Goal: Task Accomplishment & Management: Use online tool/utility

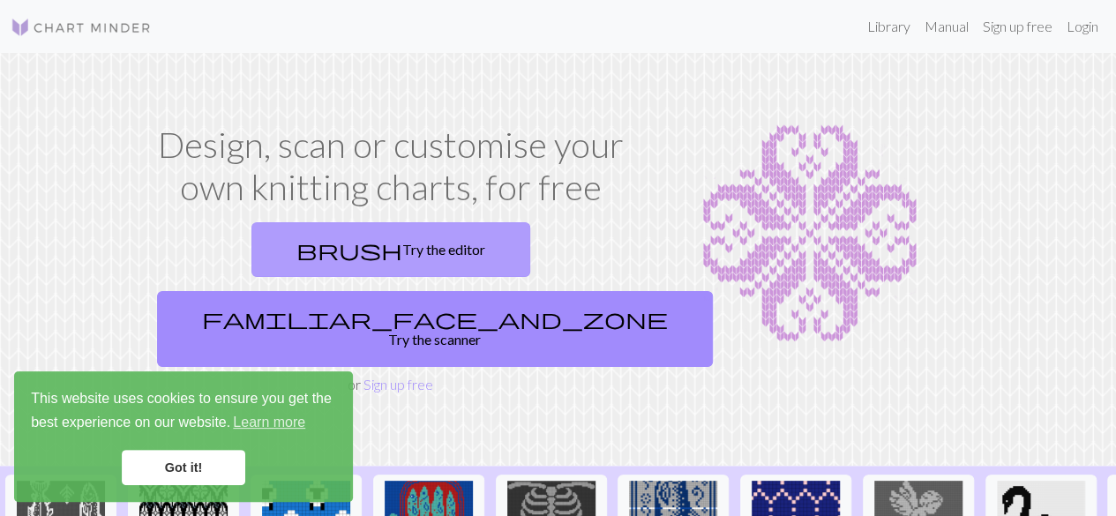
click at [283, 265] on link "brush Try the editor" at bounding box center [390, 249] width 279 height 55
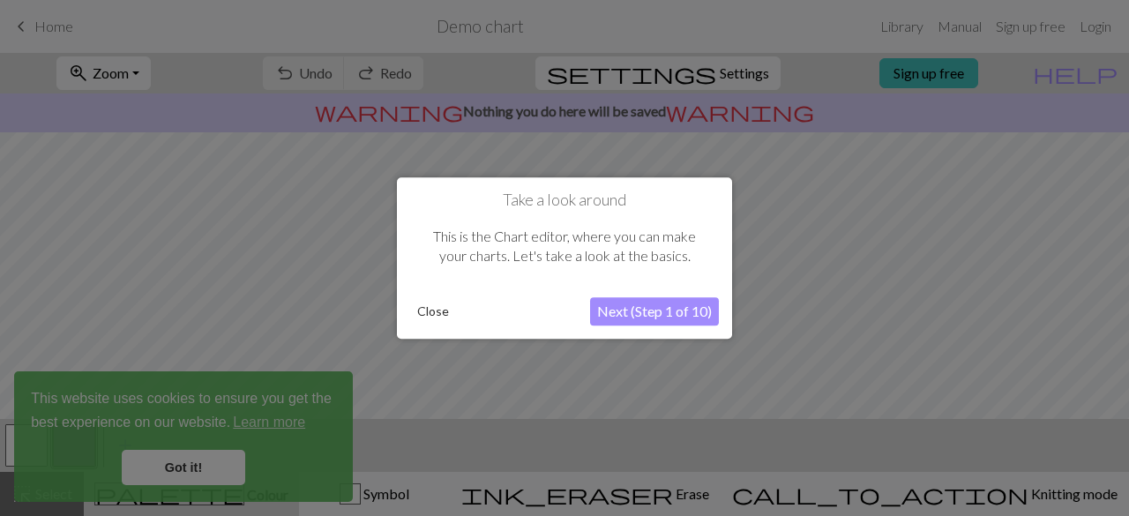
click at [185, 479] on div at bounding box center [564, 258] width 1129 height 516
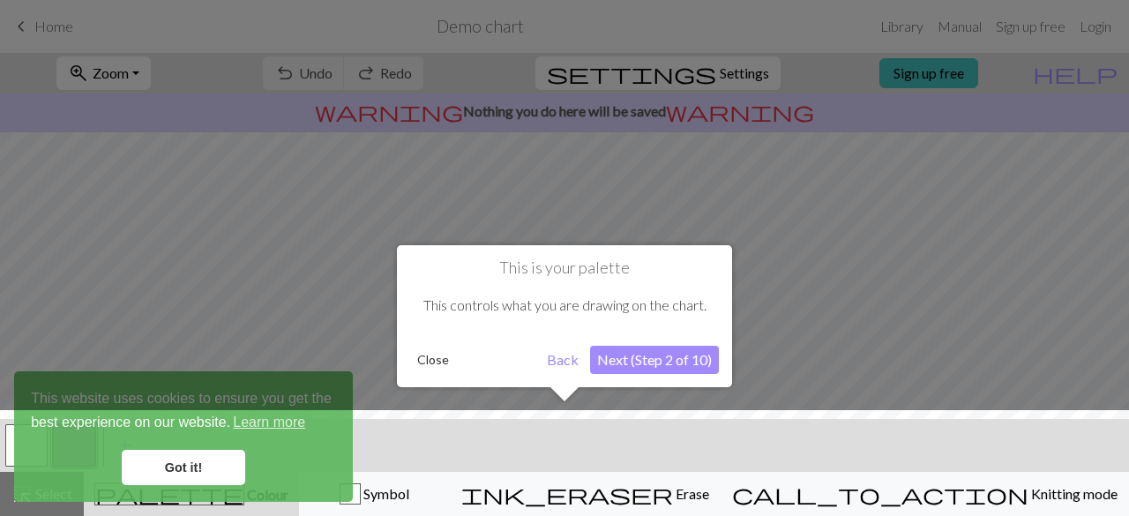
click at [203, 471] on div at bounding box center [564, 467] width 1147 height 115
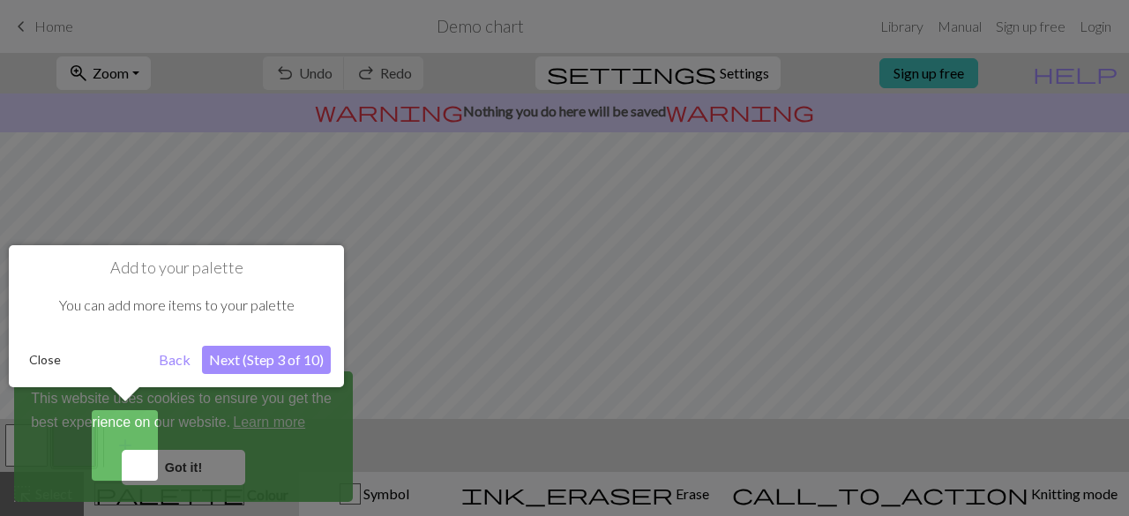
click at [256, 360] on button "Next (Step 3 of 10)" at bounding box center [266, 360] width 129 height 28
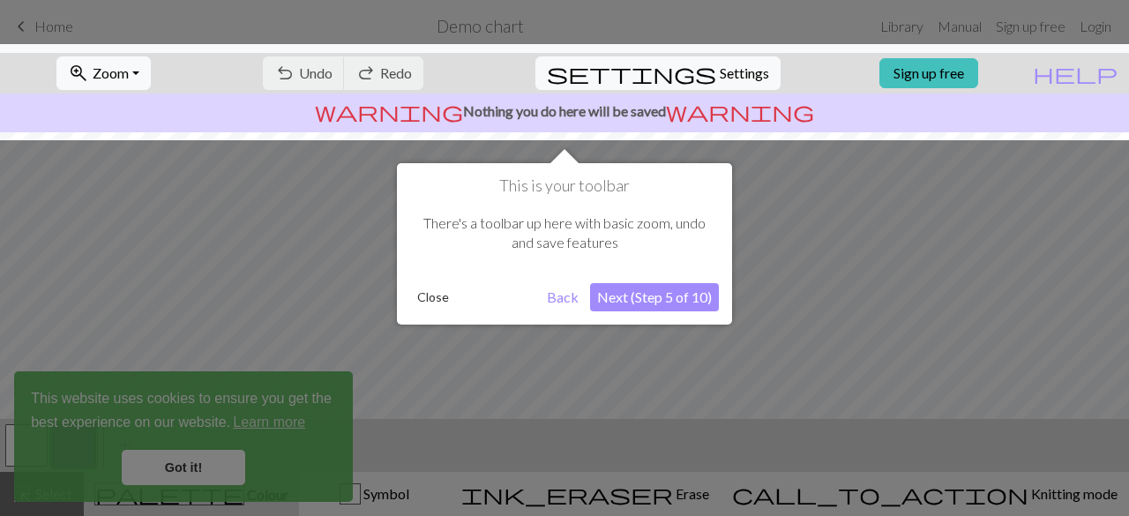
click at [256, 360] on div at bounding box center [564, 258] width 1129 height 516
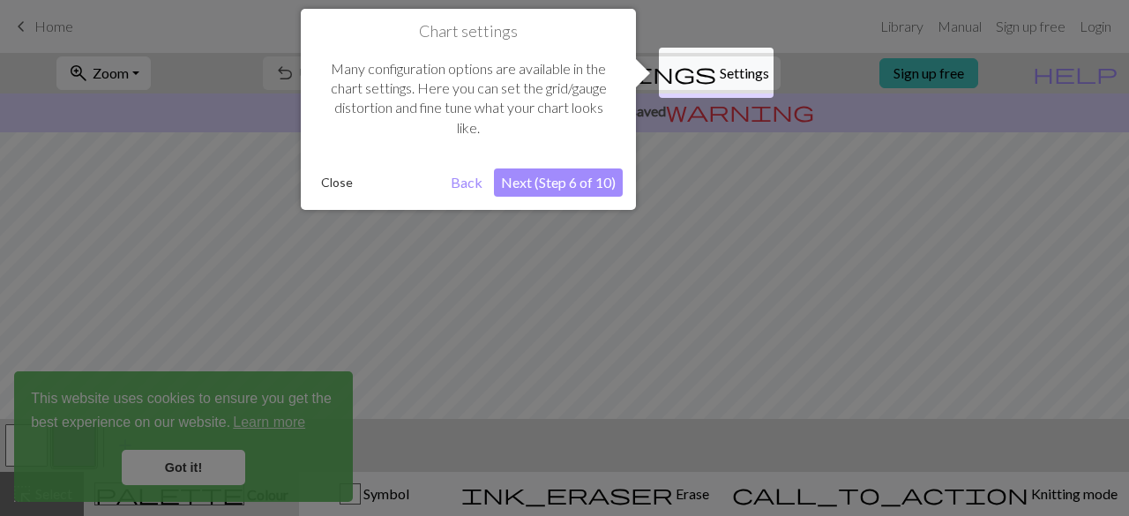
click at [513, 239] on div at bounding box center [564, 258] width 1129 height 516
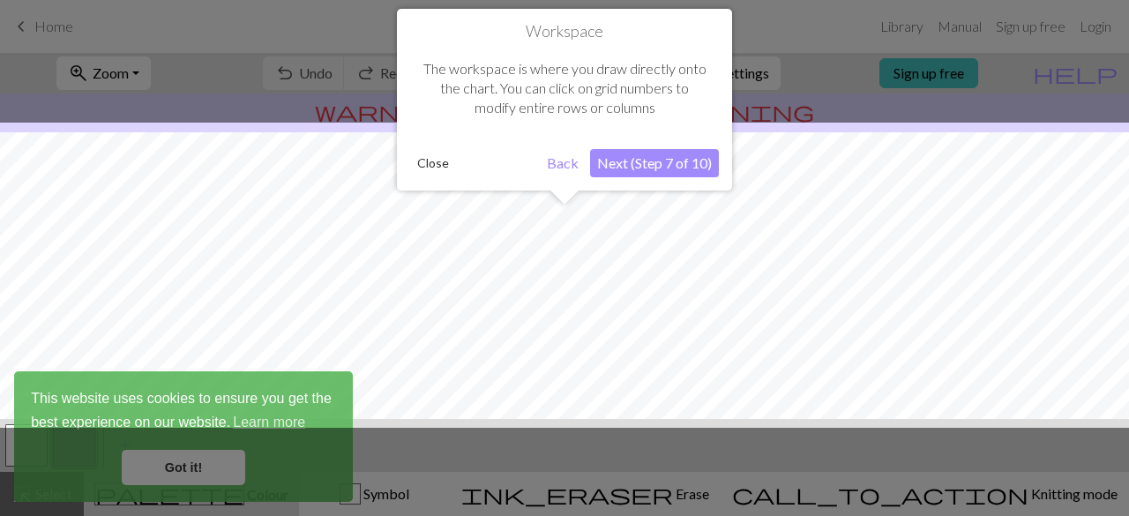
click at [513, 239] on div at bounding box center [564, 258] width 1129 height 516
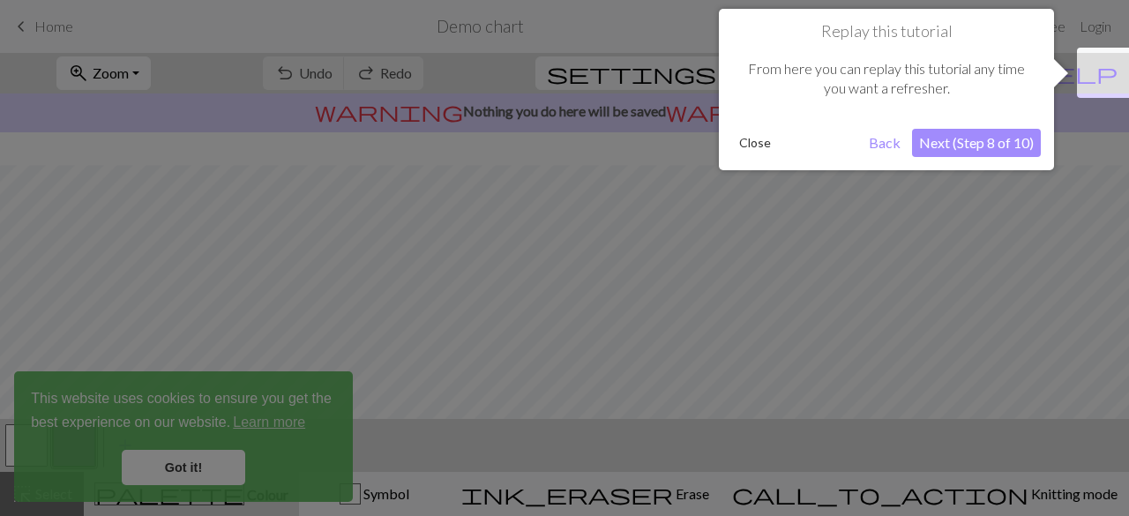
click at [513, 239] on div at bounding box center [564, 258] width 1129 height 516
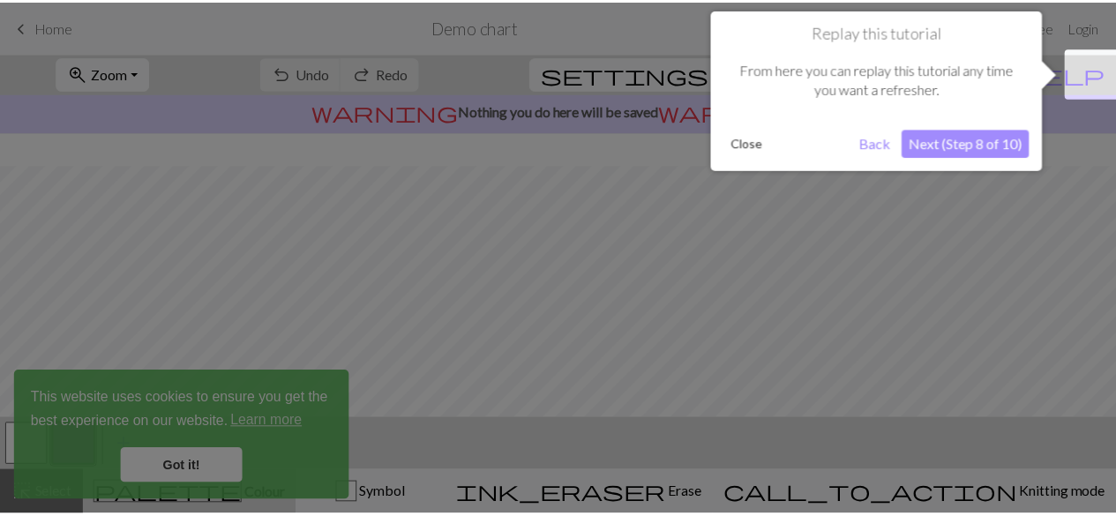
scroll to position [105, 0]
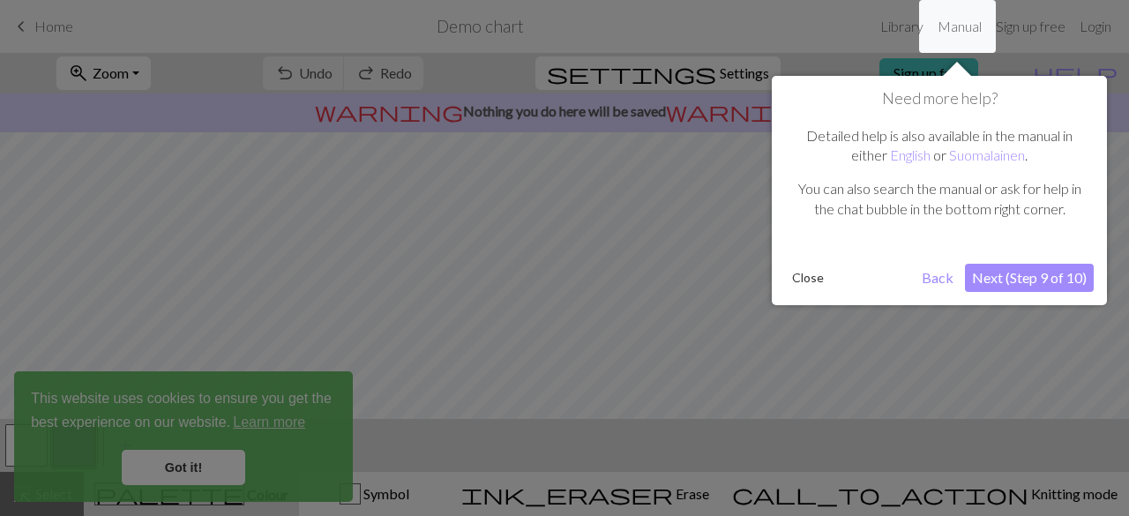
click at [513, 239] on div at bounding box center [564, 258] width 1129 height 516
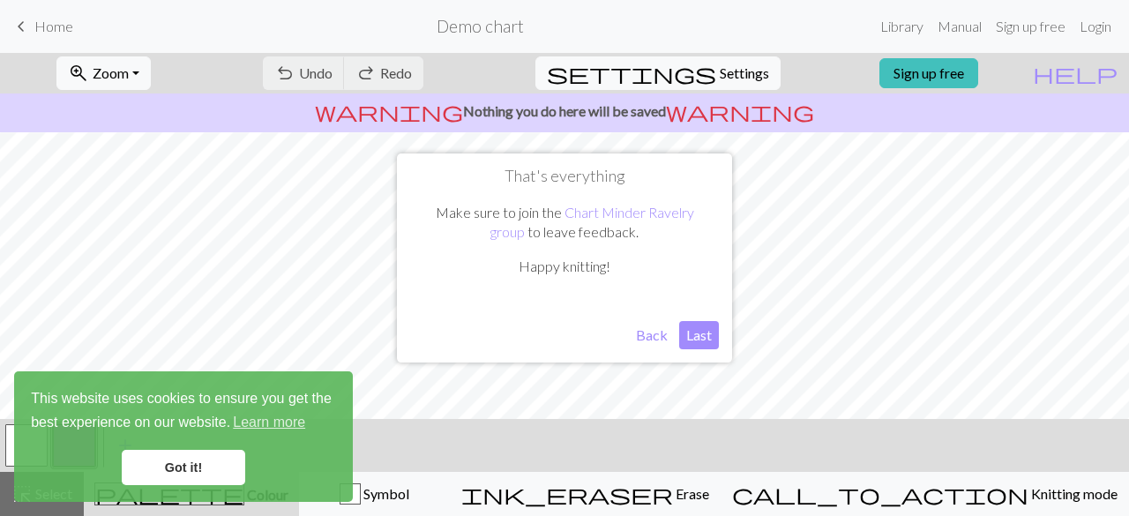
click at [702, 331] on button "Last" at bounding box center [699, 335] width 40 height 28
click at [198, 468] on link "Got it!" at bounding box center [183, 467] width 123 height 35
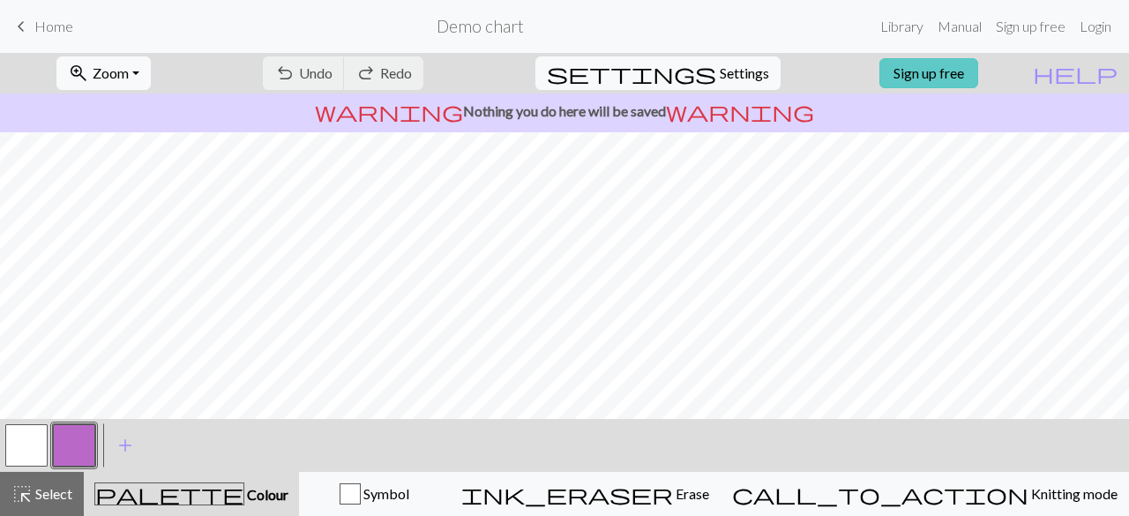
click at [961, 77] on link "Sign up free" at bounding box center [928, 73] width 99 height 30
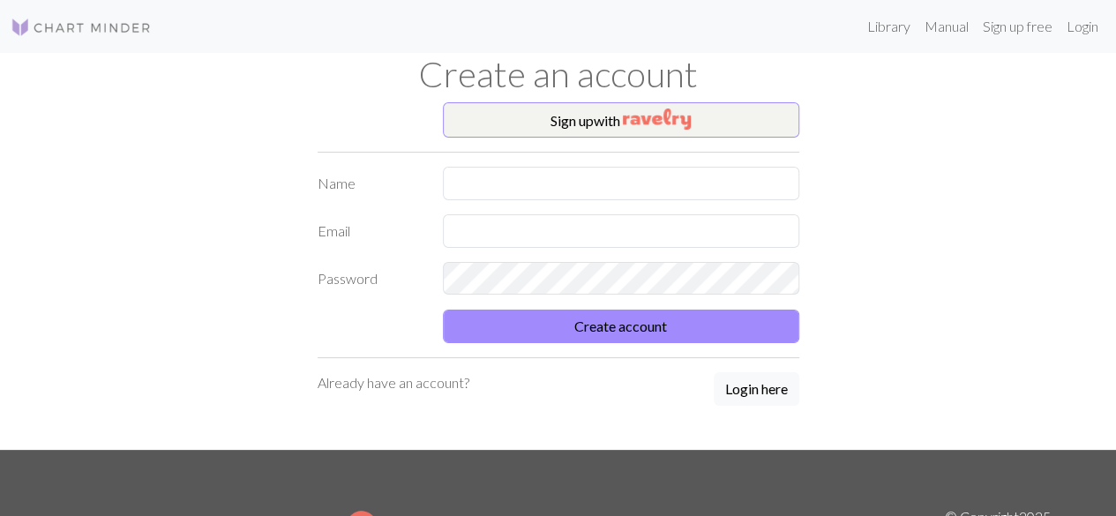
click at [557, 200] on form "Name Email Password Create account" at bounding box center [559, 255] width 482 height 176
click at [531, 183] on input "text" at bounding box center [621, 184] width 356 height 34
click at [467, 185] on input "text" at bounding box center [621, 184] width 356 height 34
type input "EF"
click at [478, 237] on input "text" at bounding box center [621, 231] width 356 height 34
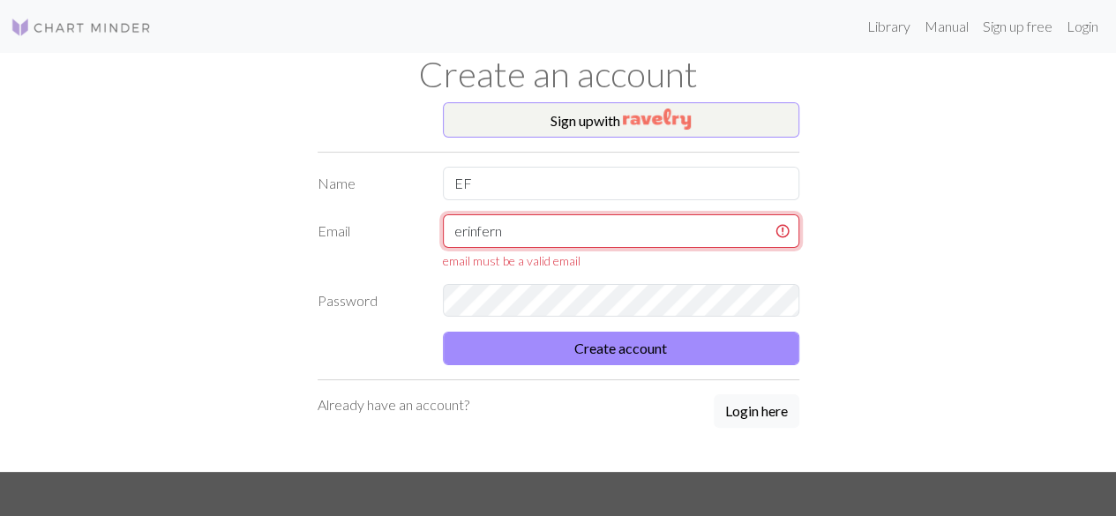
click at [542, 234] on input "erinfern" at bounding box center [621, 231] width 356 height 34
type input "[EMAIL_ADDRESS][DOMAIN_NAME]"
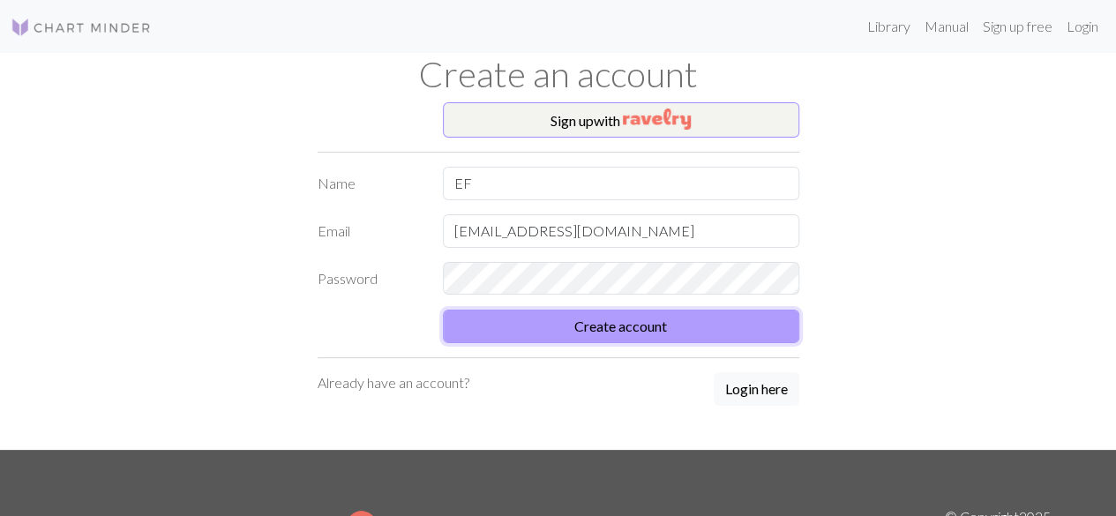
click at [582, 323] on button "Create account" at bounding box center [621, 327] width 356 height 34
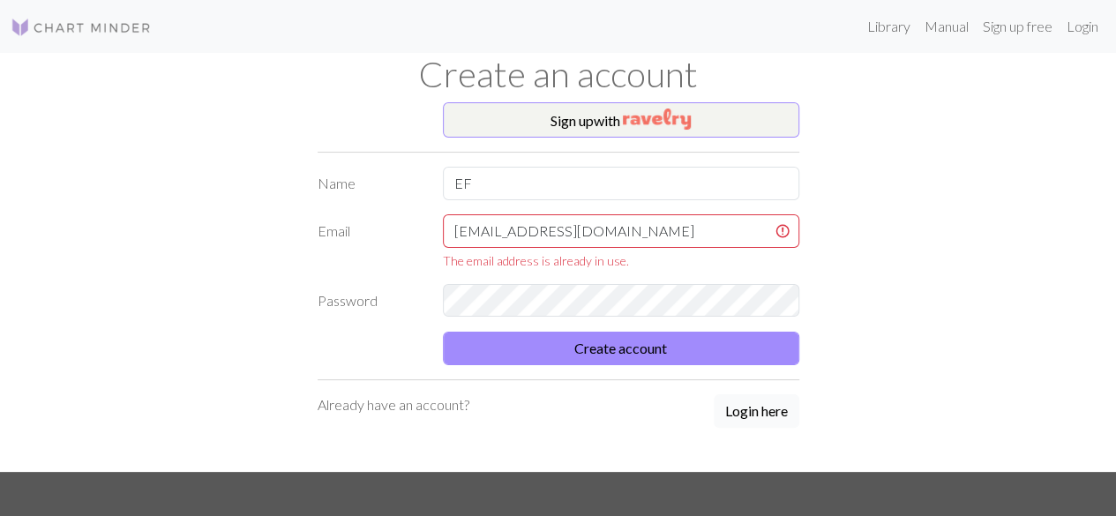
click at [754, 415] on button "Login here" at bounding box center [757, 411] width 86 height 34
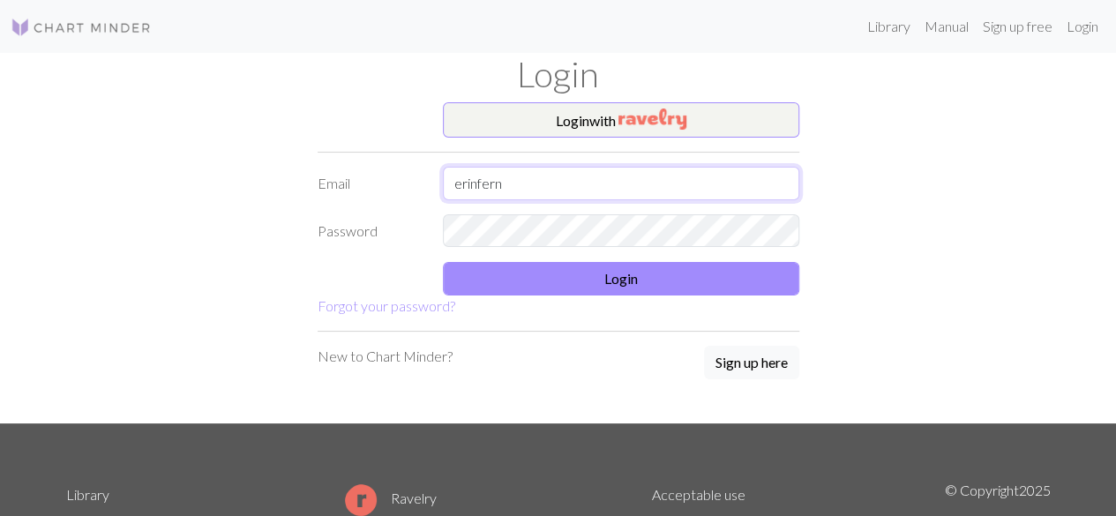
type input "[EMAIL_ADDRESS][DOMAIN_NAME]"
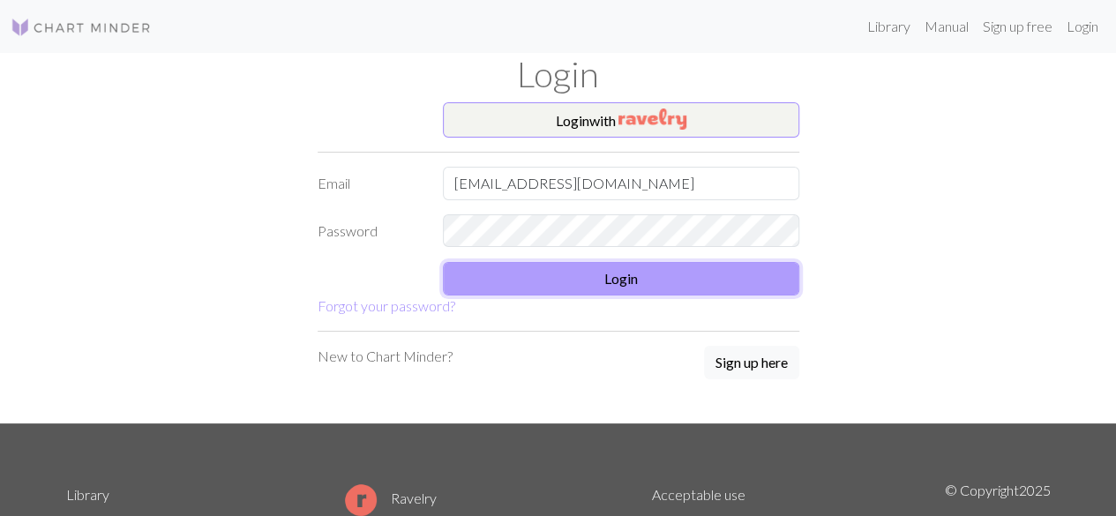
click at [609, 274] on button "Login" at bounding box center [621, 279] width 356 height 34
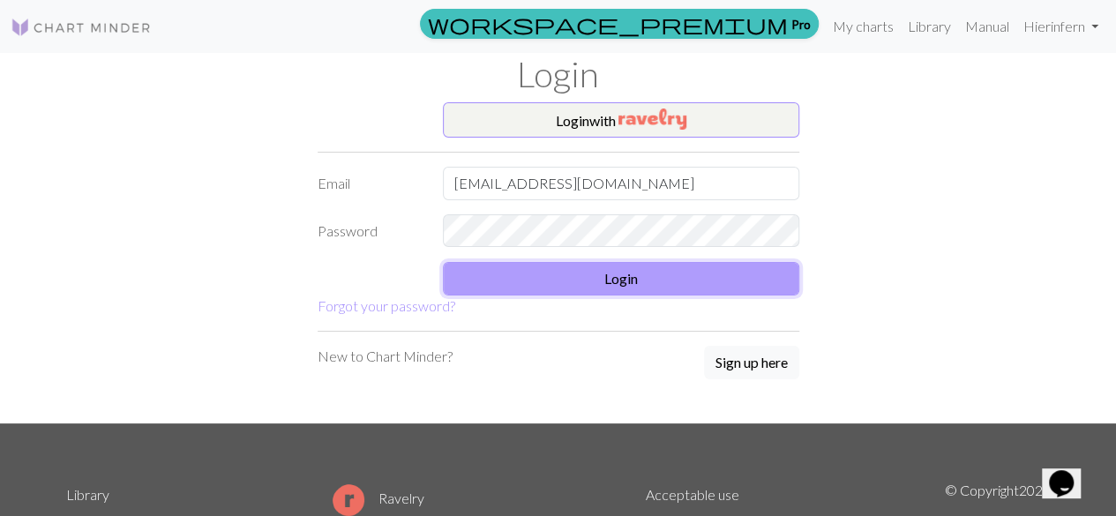
click at [621, 279] on button "Login" at bounding box center [621, 279] width 356 height 34
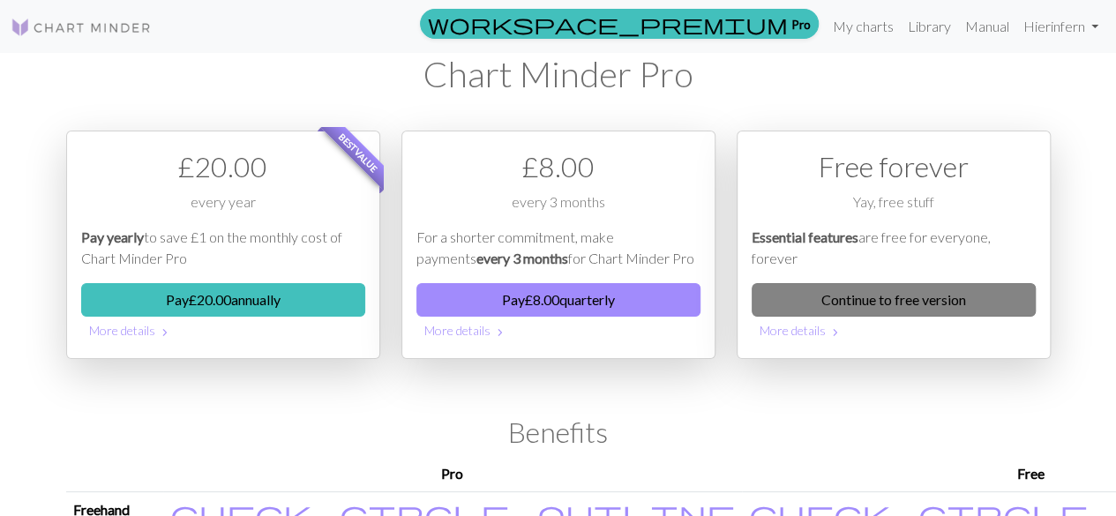
click at [887, 298] on link "Continue to free version" at bounding box center [893, 300] width 284 height 34
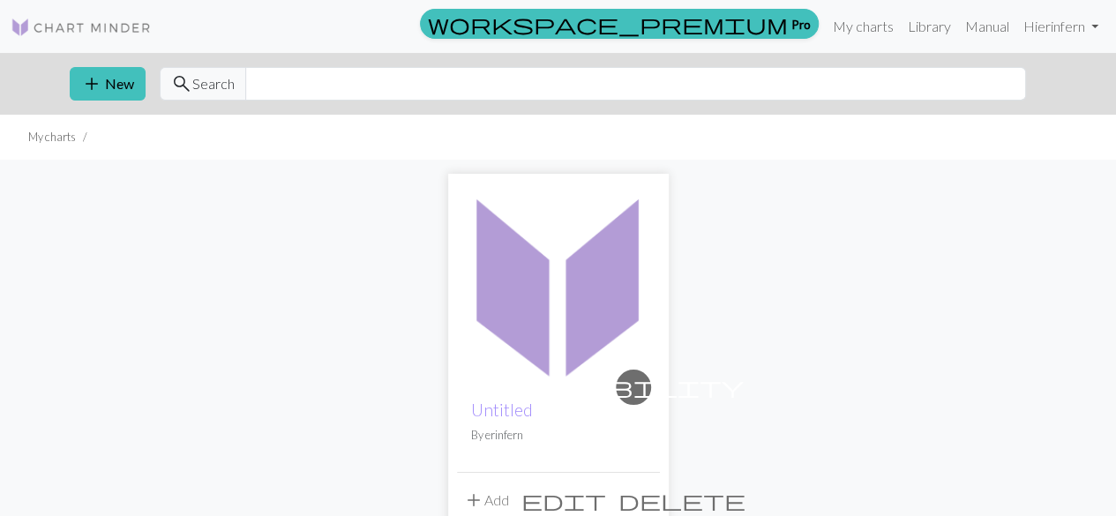
click at [646, 498] on span "delete" at bounding box center [681, 500] width 127 height 25
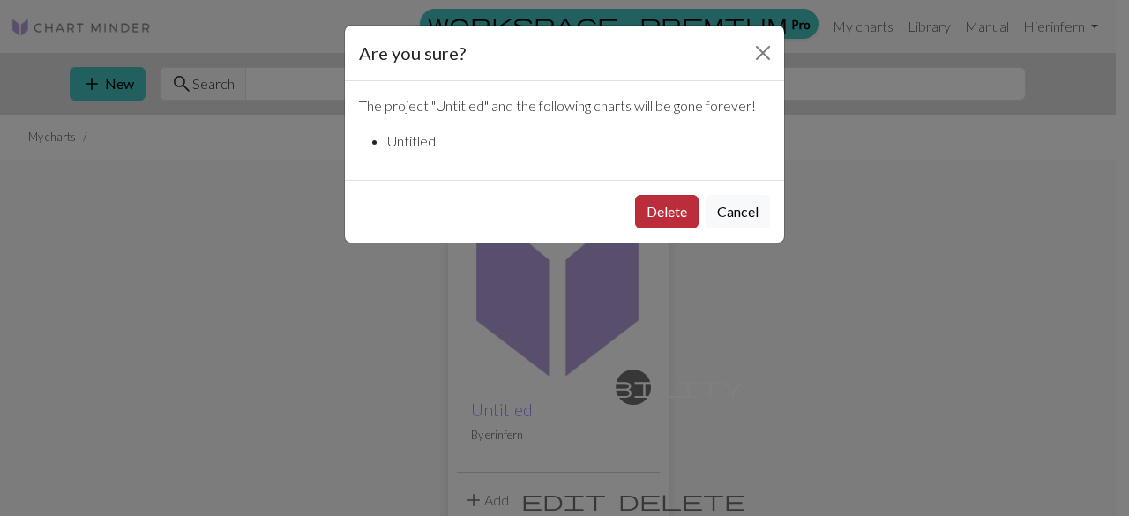
click at [672, 212] on button "Delete" at bounding box center [667, 212] width 64 height 34
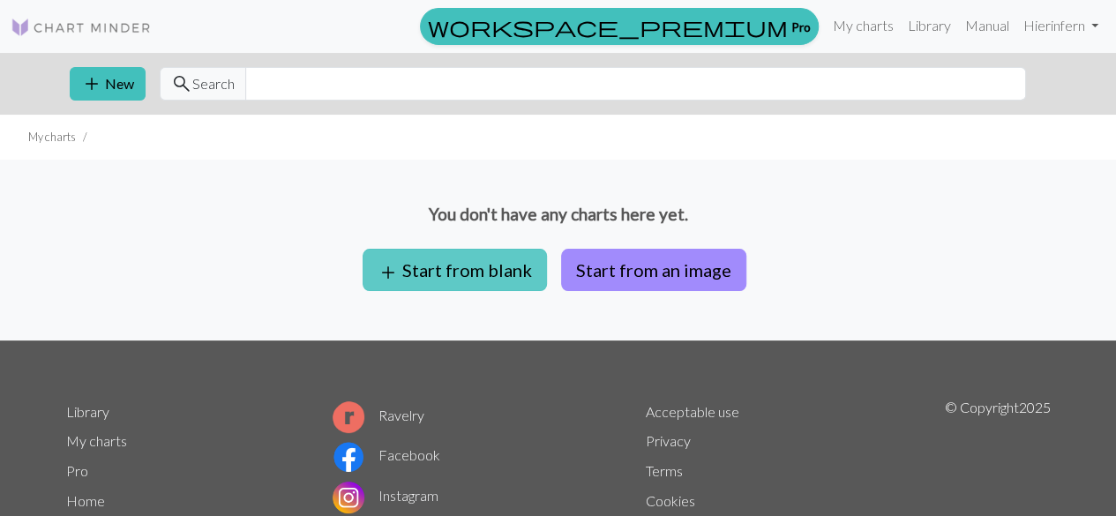
click at [497, 268] on button "add Start from blank" at bounding box center [455, 270] width 184 height 42
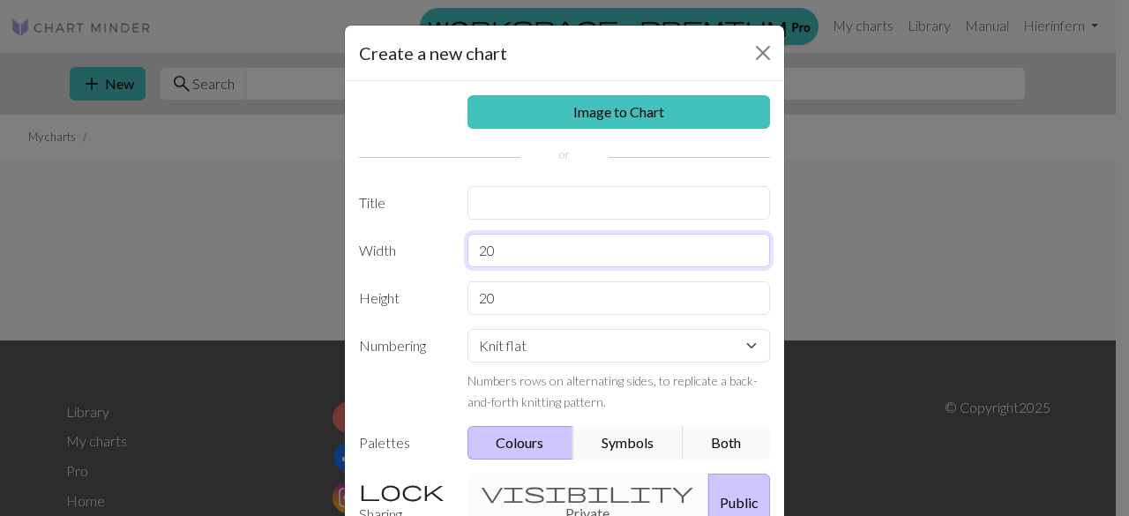
drag, startPoint x: 511, startPoint y: 248, endPoint x: 430, endPoint y: 241, distance: 80.6
click at [430, 241] on div "Width 20" at bounding box center [564, 251] width 432 height 34
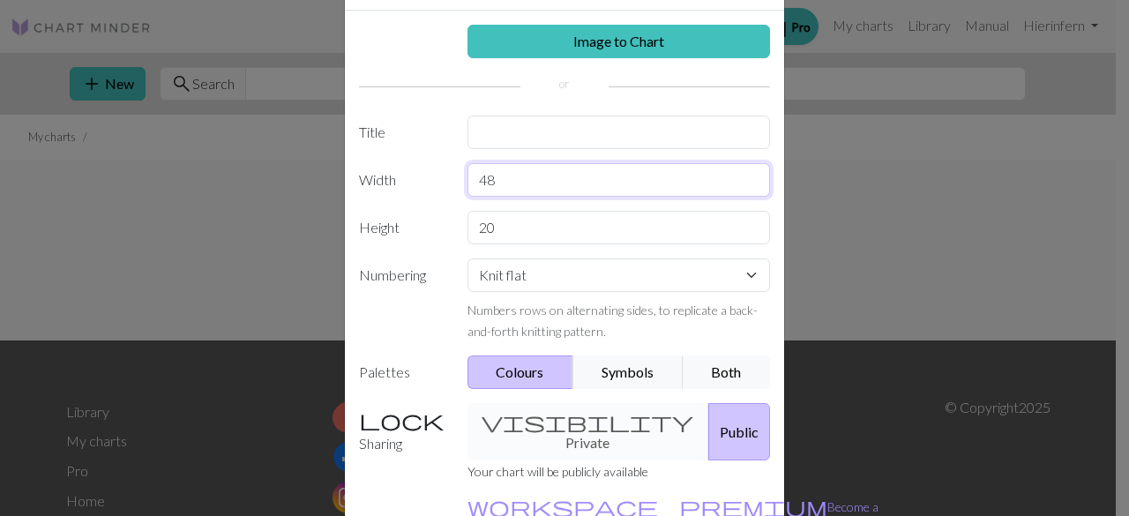
scroll to position [100, 0]
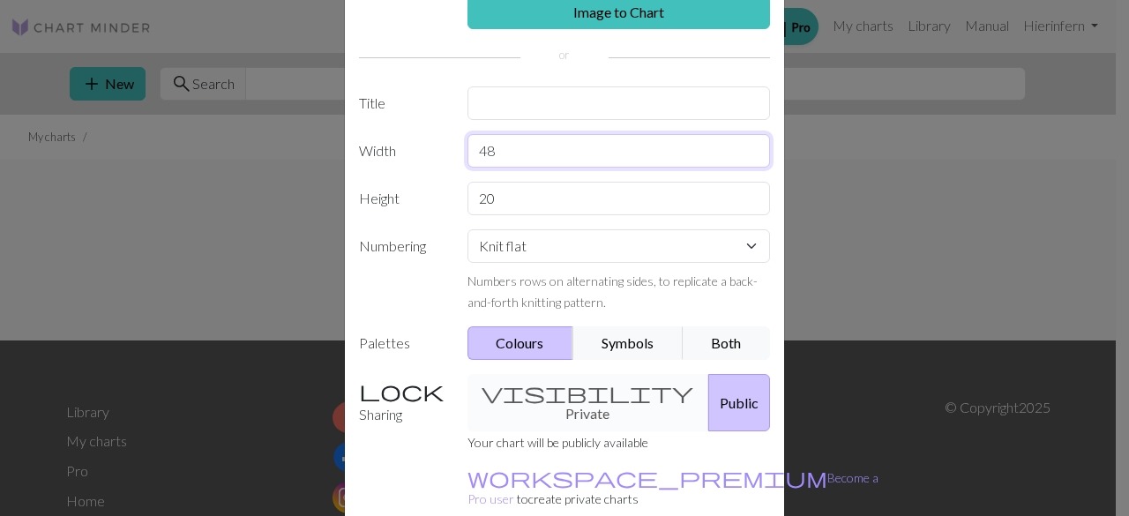
type input "48"
click at [591, 389] on div "visibility Private Public" at bounding box center [619, 402] width 325 height 57
click at [529, 391] on div "visibility Private Public" at bounding box center [619, 402] width 325 height 57
click at [520, 388] on div "visibility Private Public" at bounding box center [619, 402] width 325 height 57
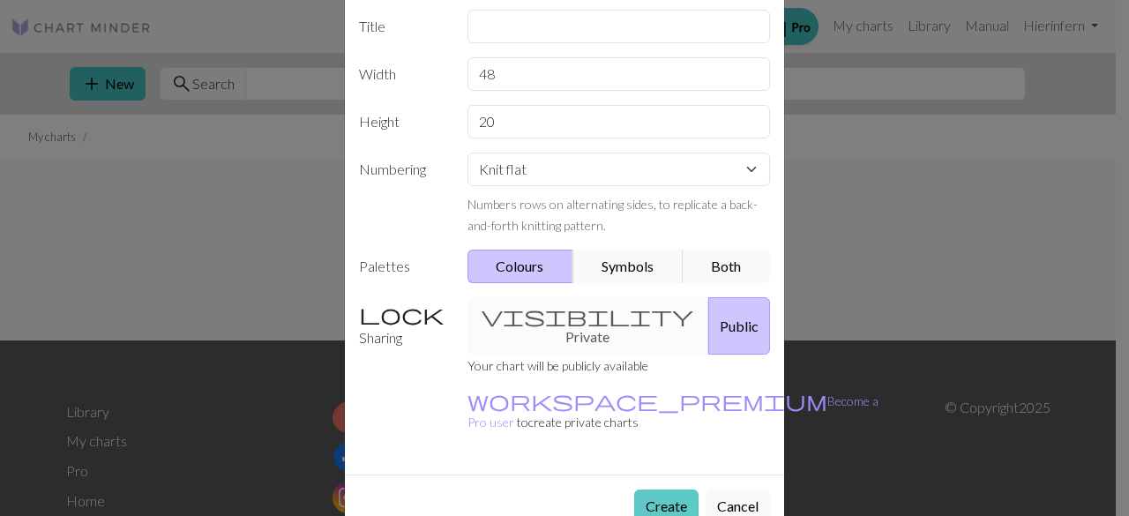
click at [662, 490] on button "Create" at bounding box center [666, 507] width 64 height 34
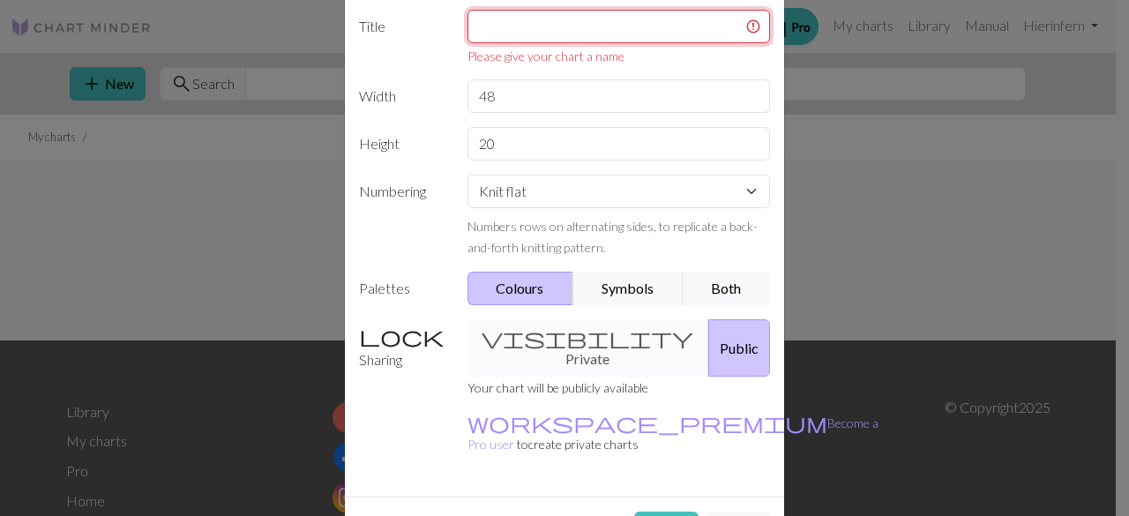
click at [550, 11] on input "text" at bounding box center [618, 27] width 303 height 34
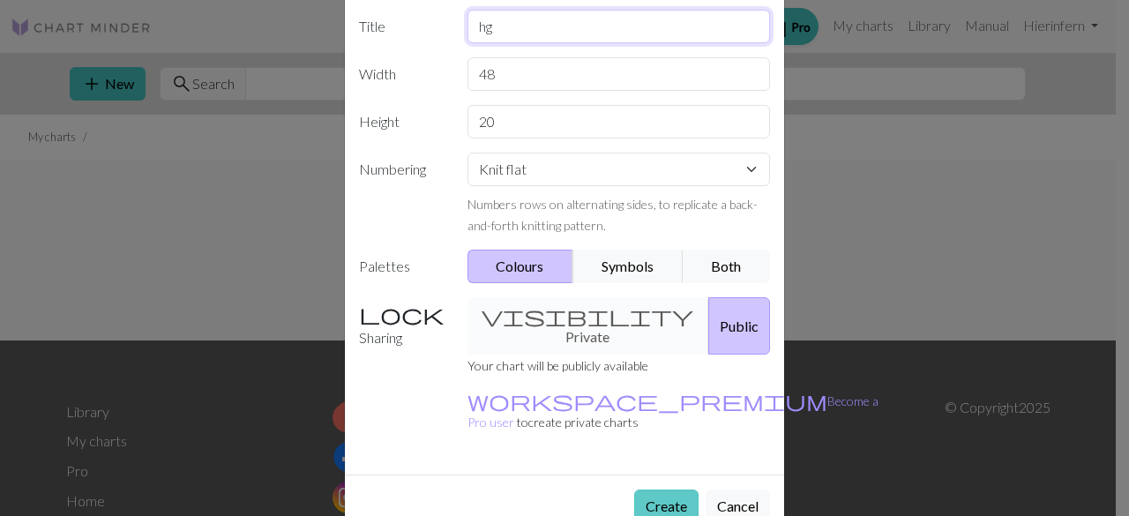
type input "hg"
click at [653, 490] on button "Create" at bounding box center [666, 507] width 64 height 34
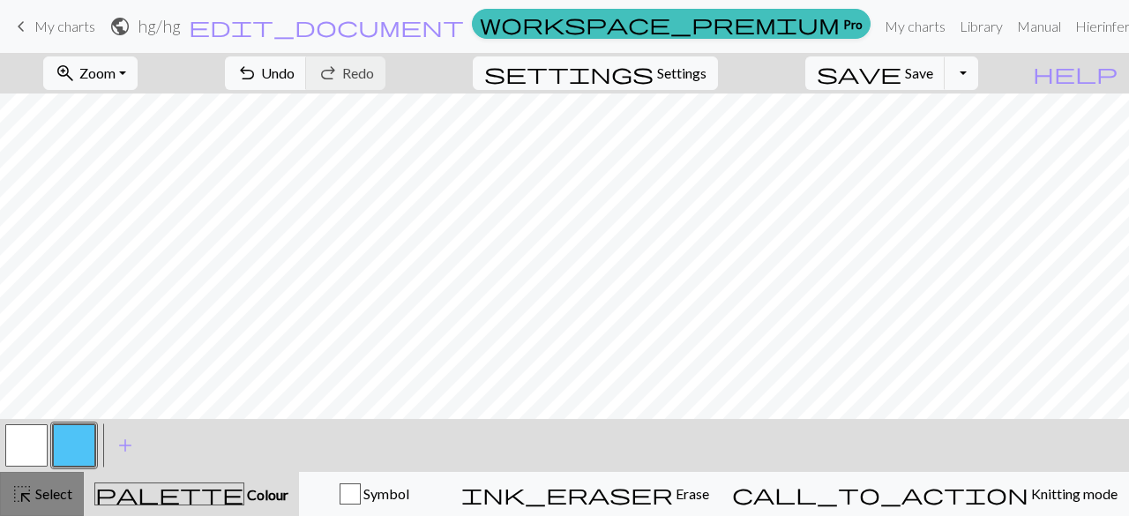
click at [46, 490] on span "Select" at bounding box center [53, 493] width 40 height 17
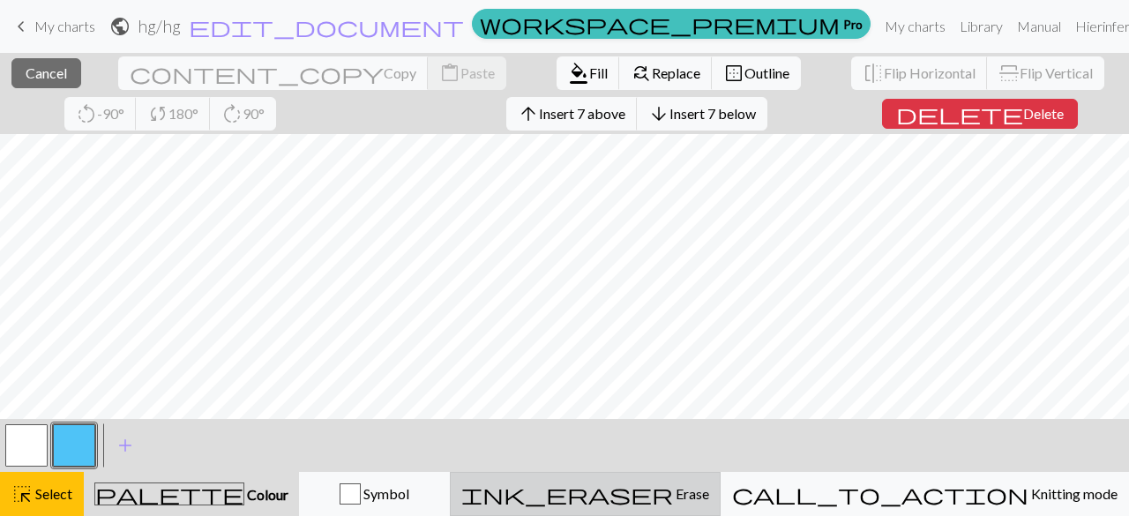
click at [709, 491] on span "Erase" at bounding box center [691, 493] width 36 height 17
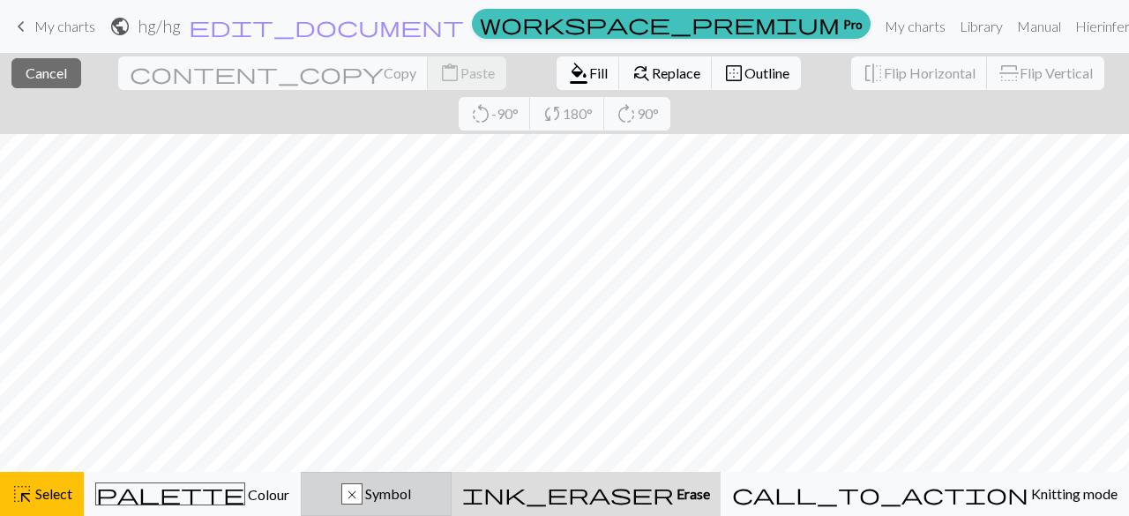
click at [411, 491] on span "Symbol" at bounding box center [387, 493] width 49 height 17
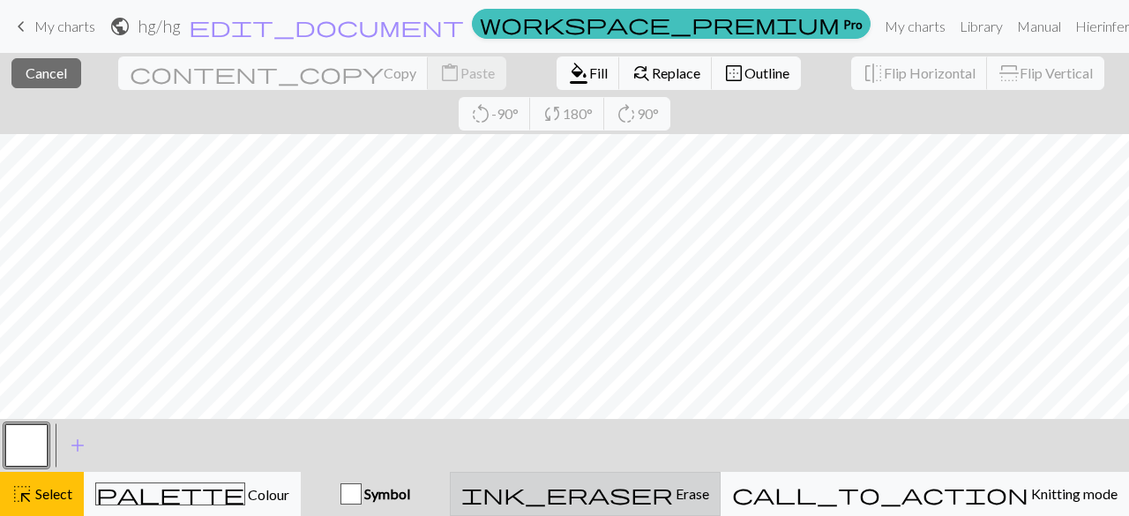
click at [651, 496] on div "ink_eraser Erase Erase" at bounding box center [585, 493] width 248 height 21
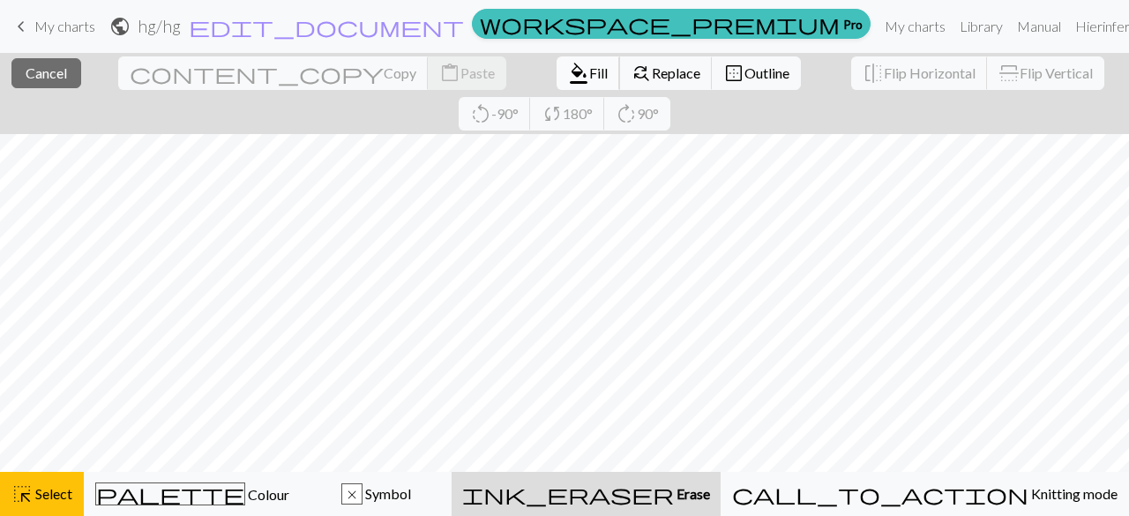
click at [557, 63] on button "format_color_fill Fill" at bounding box center [589, 73] width 64 height 34
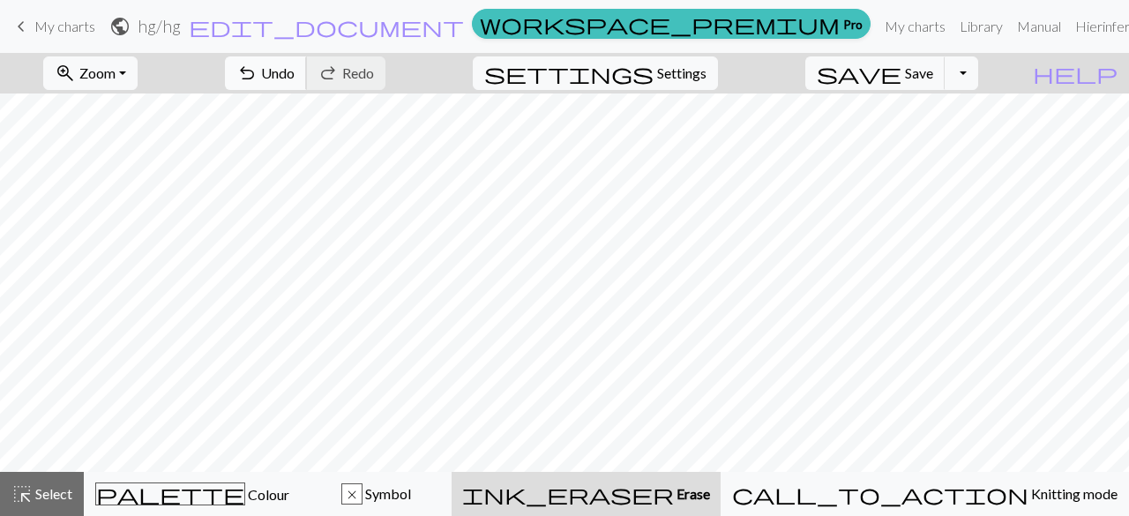
click at [295, 73] on span "Undo" at bounding box center [278, 72] width 34 height 17
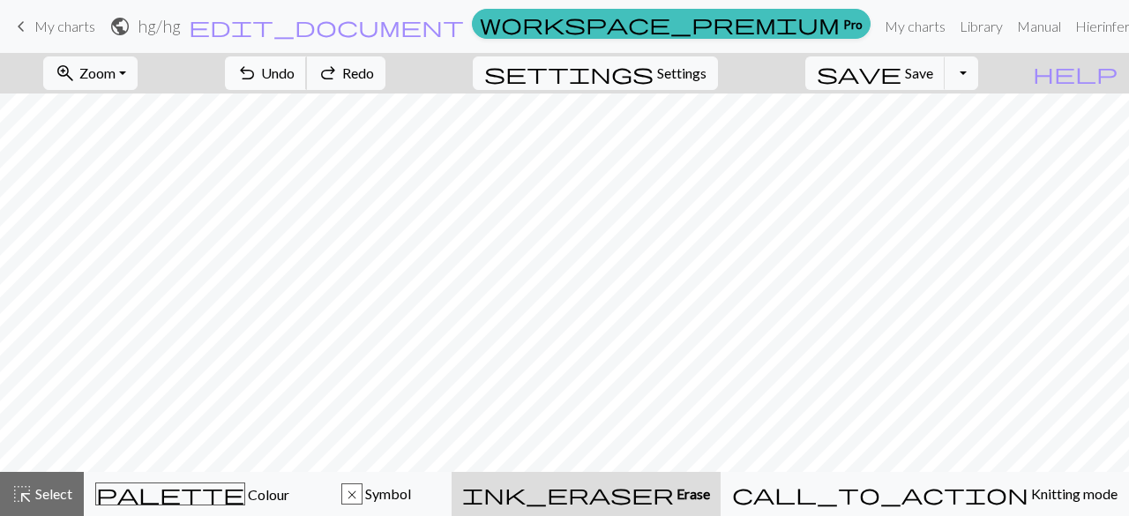
click at [295, 73] on span "Undo" at bounding box center [278, 72] width 34 height 17
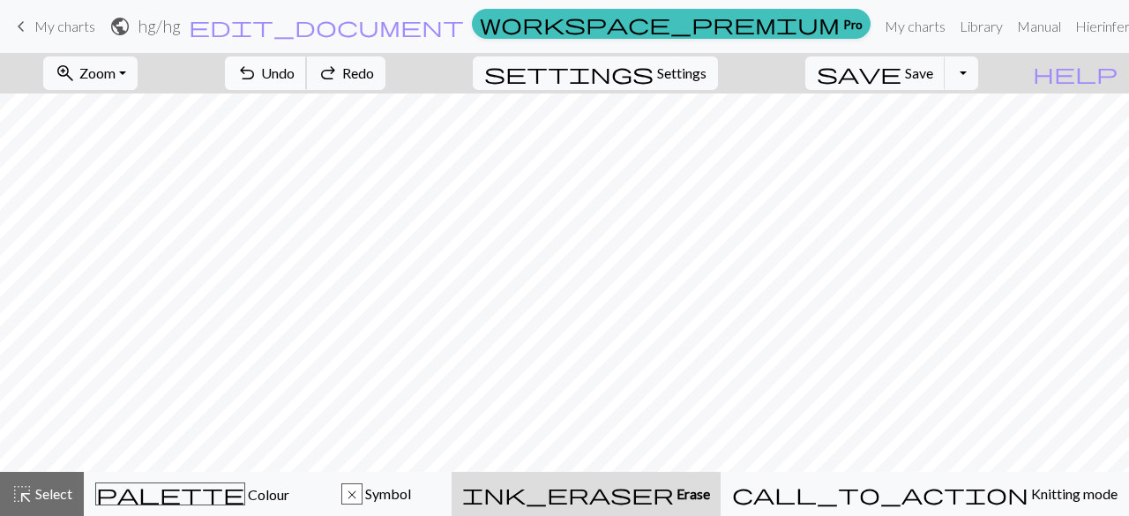
click at [295, 73] on span "Undo" at bounding box center [278, 72] width 34 height 17
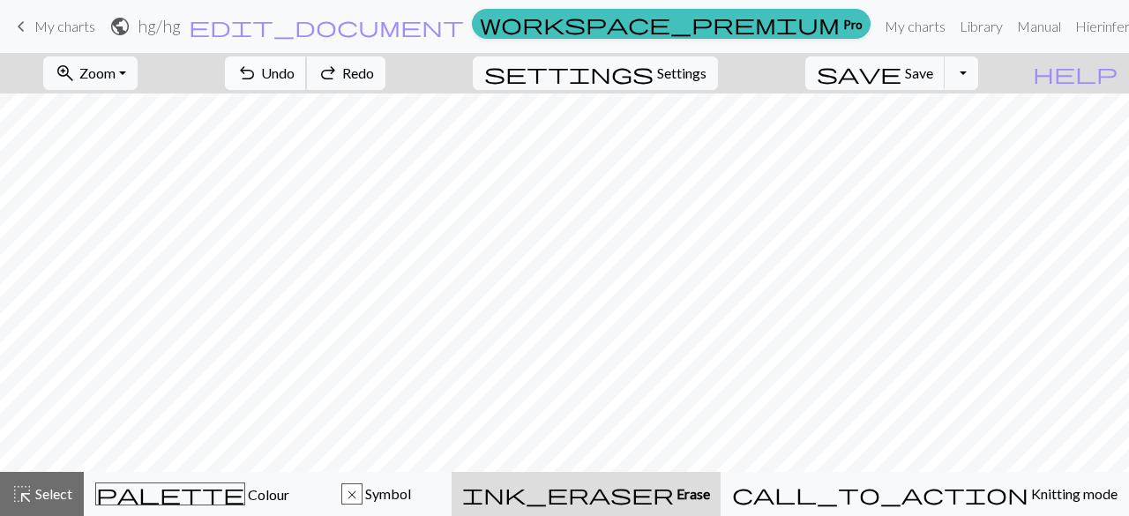
click at [295, 73] on span "Undo" at bounding box center [278, 72] width 34 height 17
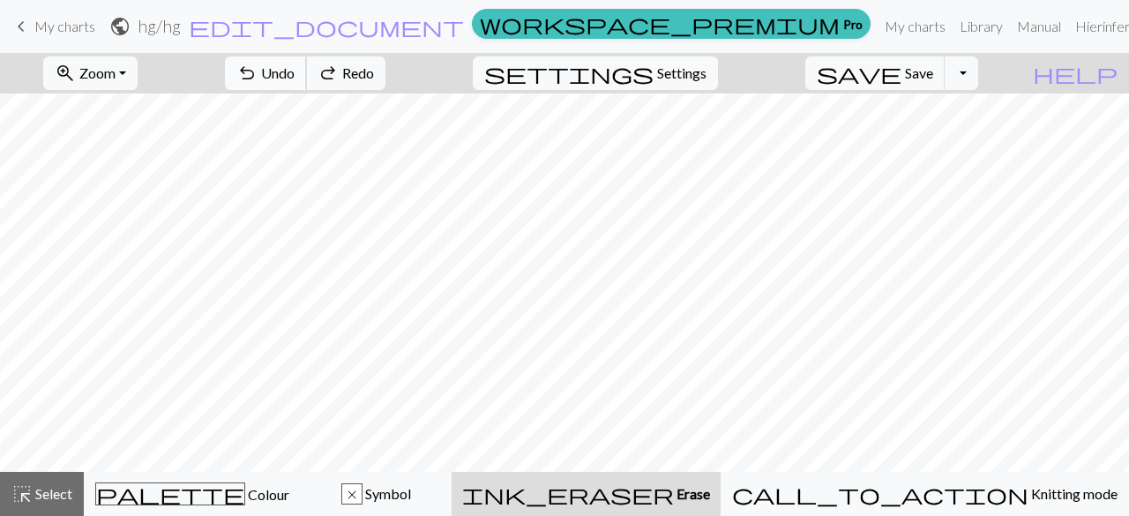
click at [295, 73] on span "Undo" at bounding box center [278, 72] width 34 height 17
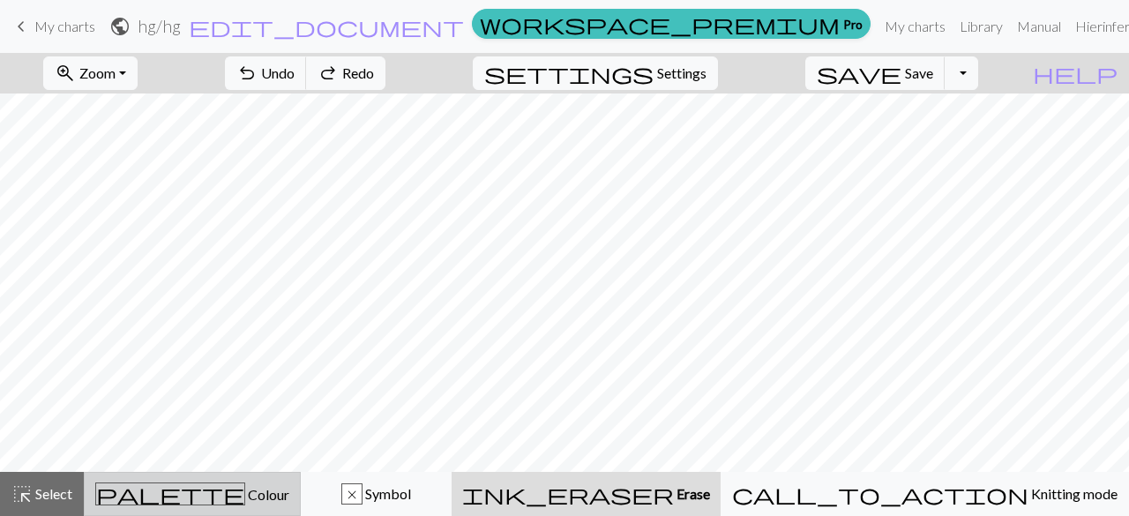
click at [245, 497] on span "Colour" at bounding box center [267, 494] width 44 height 17
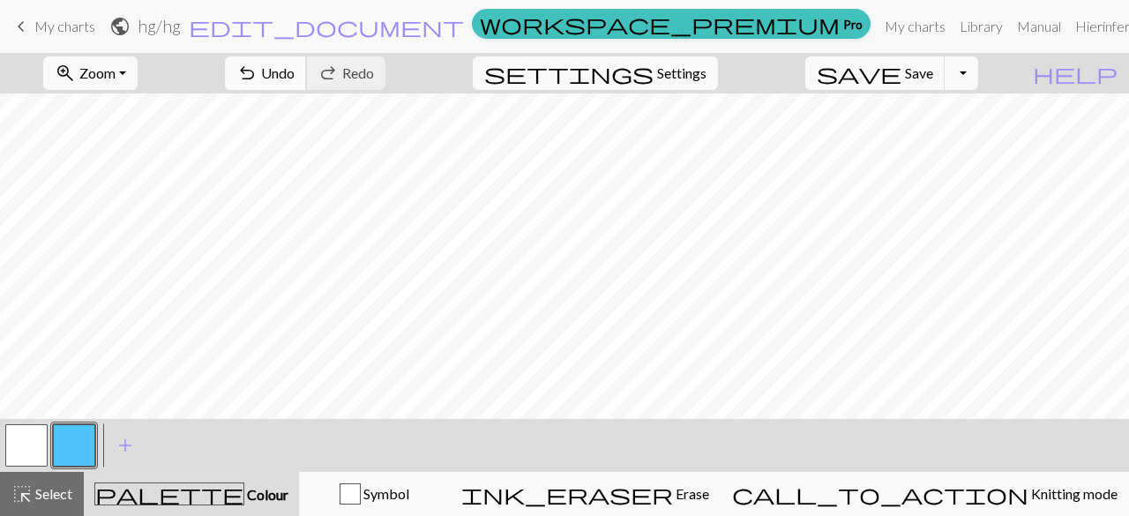
click at [258, 85] on span "undo" at bounding box center [246, 73] width 21 height 25
click at [258, 82] on span "undo" at bounding box center [246, 73] width 21 height 25
click at [258, 80] on span "undo" at bounding box center [246, 73] width 21 height 25
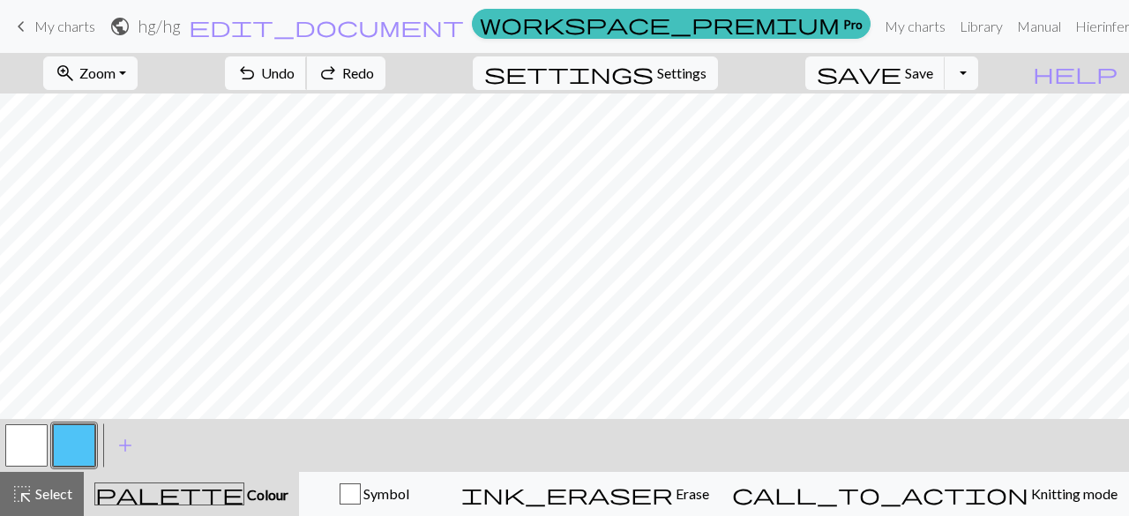
click at [258, 80] on span "undo" at bounding box center [246, 73] width 21 height 25
click at [49, 502] on span "Select" at bounding box center [53, 493] width 40 height 17
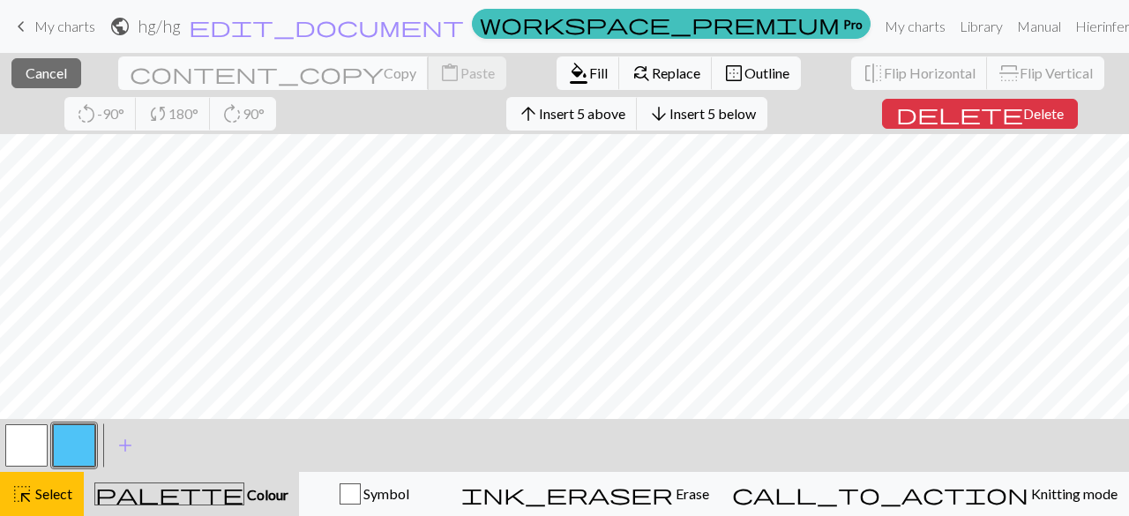
click at [384, 79] on span "Copy" at bounding box center [400, 72] width 33 height 17
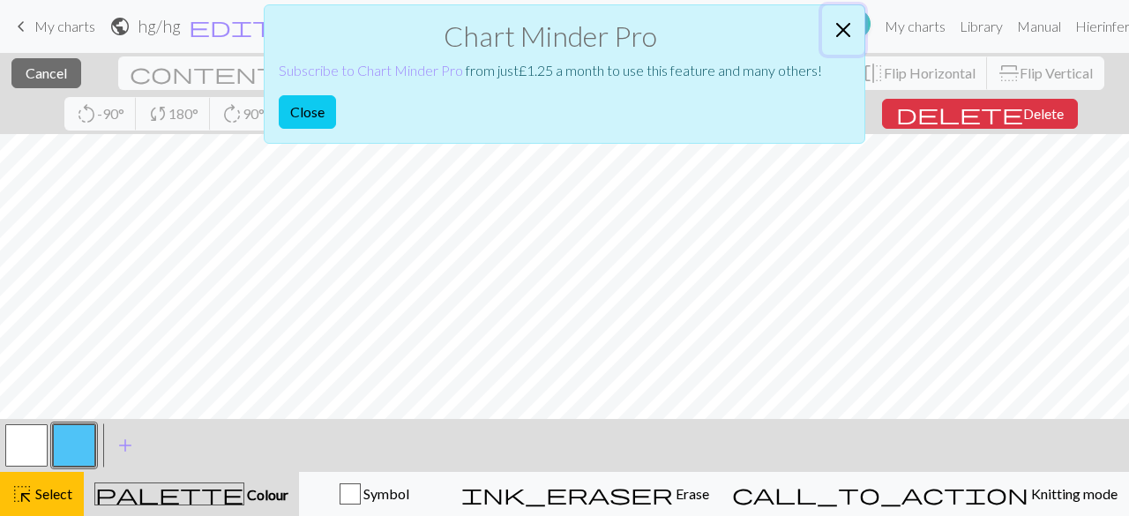
click at [841, 28] on button "Close" at bounding box center [843, 29] width 42 height 49
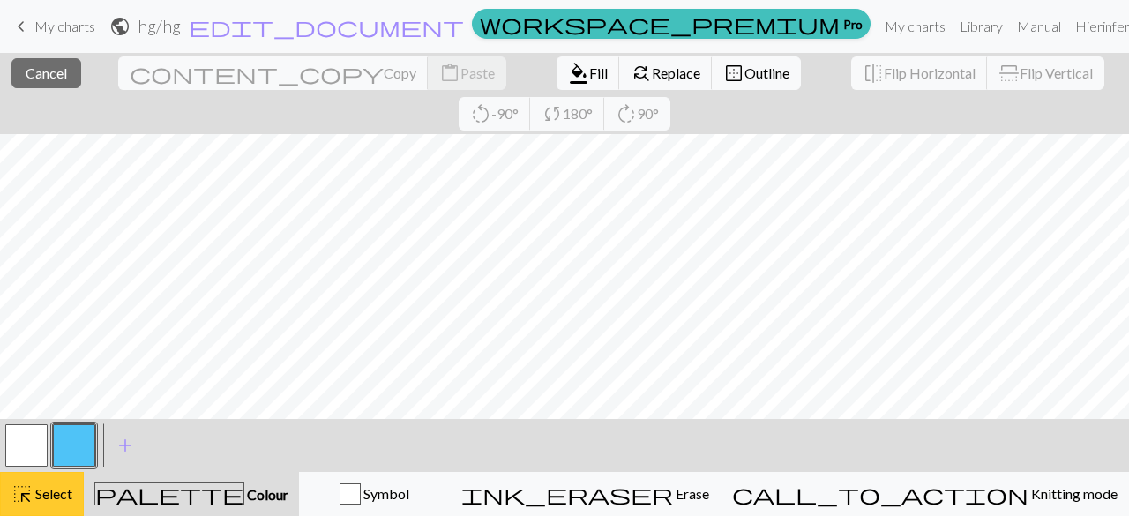
click at [55, 507] on button "highlight_alt Select Select" at bounding box center [42, 494] width 84 height 44
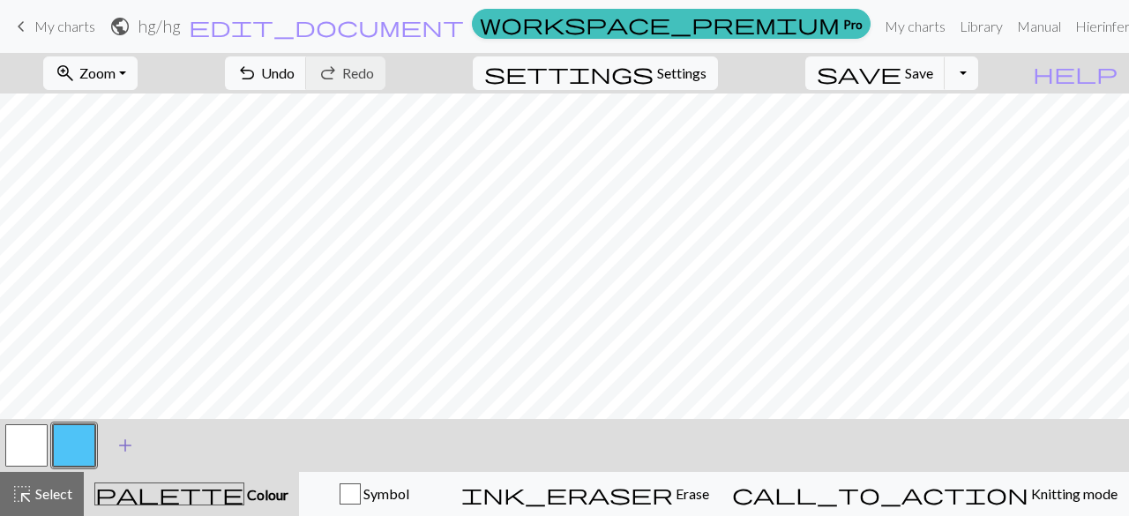
click at [127, 439] on span "add" at bounding box center [125, 445] width 21 height 25
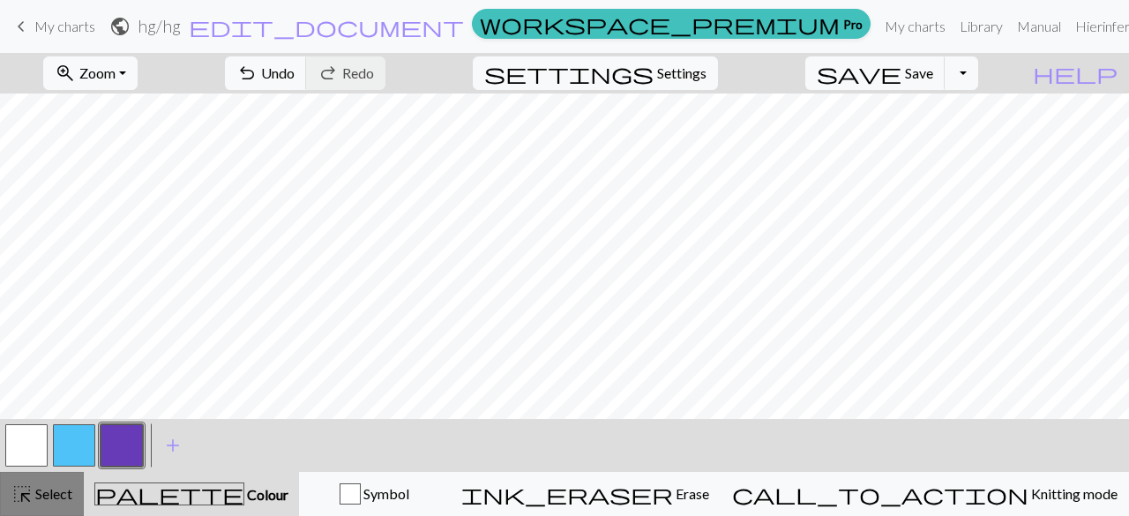
click at [40, 488] on span "Select" at bounding box center [53, 493] width 40 height 17
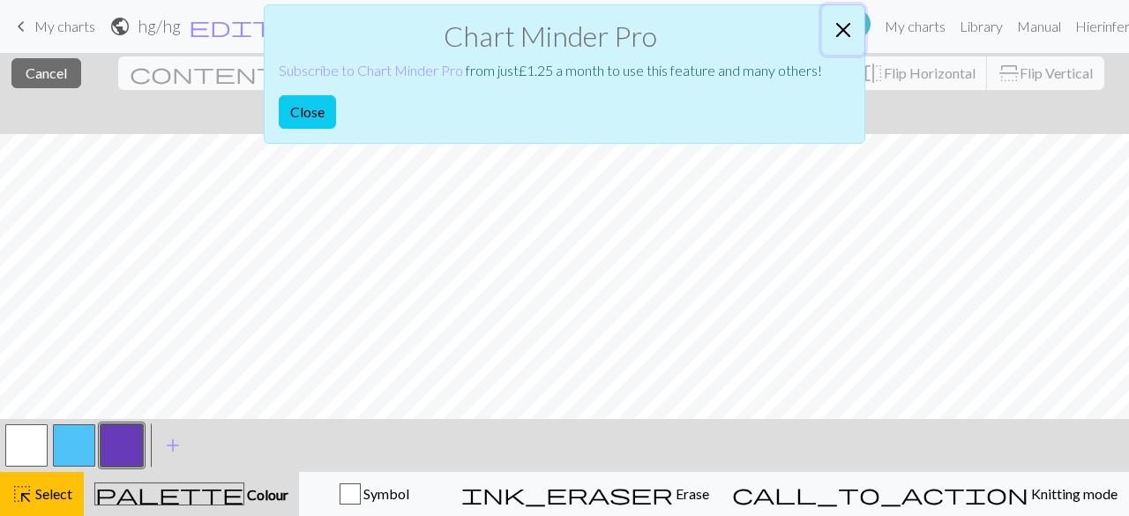
click at [843, 20] on button "Close" at bounding box center [843, 29] width 42 height 49
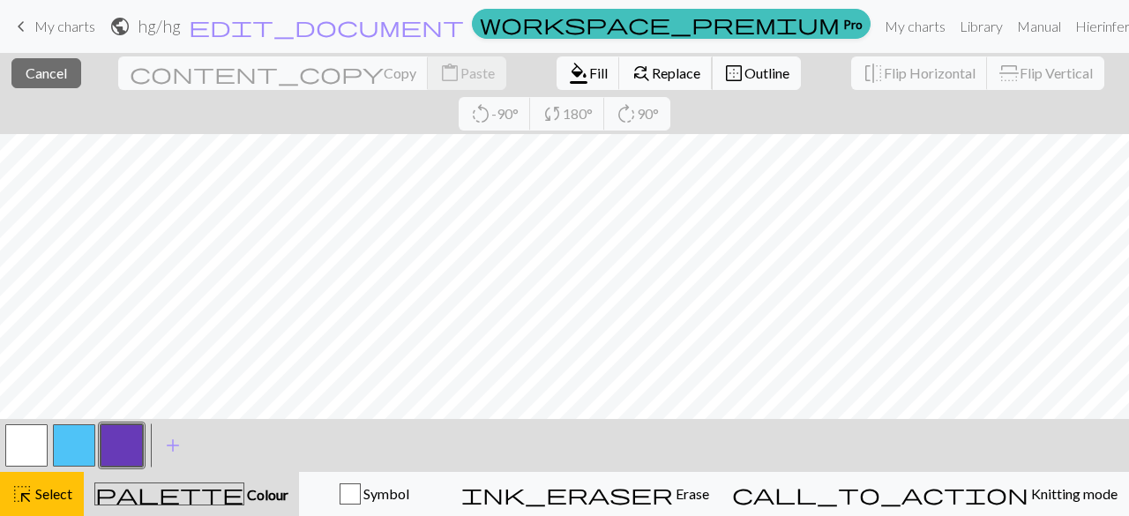
click at [631, 66] on span "find_replace" at bounding box center [641, 73] width 21 height 25
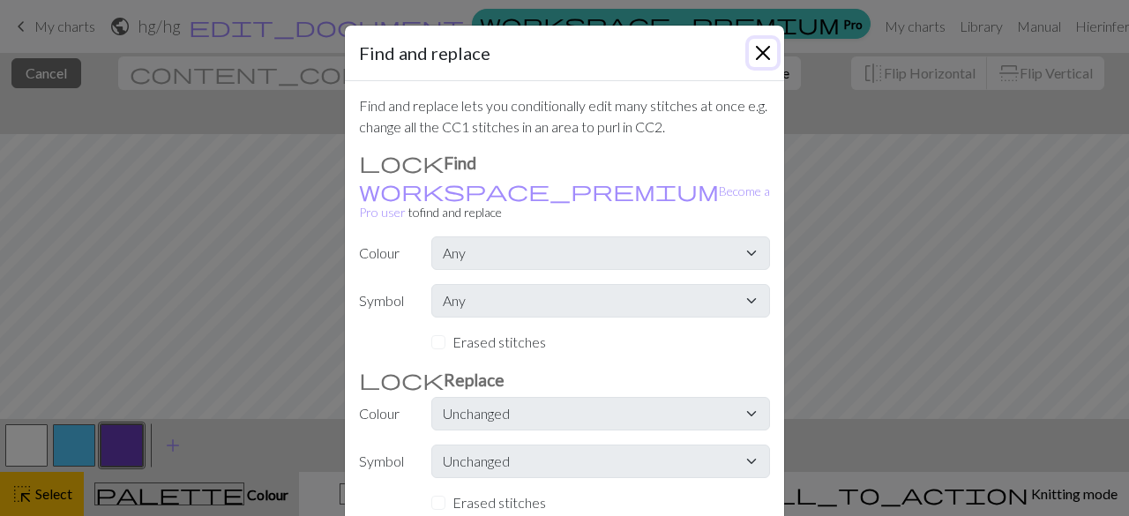
click at [760, 54] on button "Close" at bounding box center [763, 53] width 28 height 28
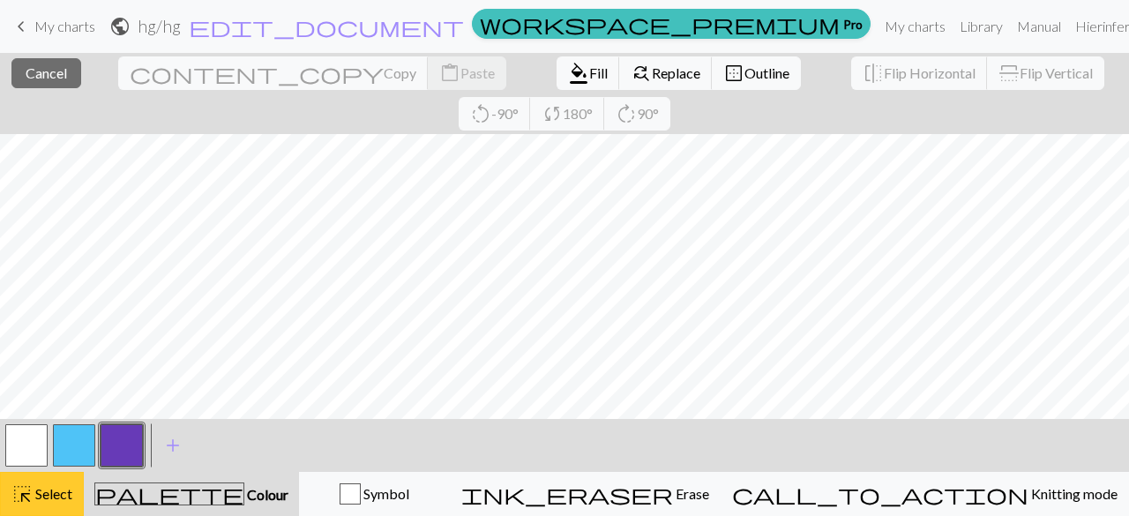
click at [38, 492] on span "Select" at bounding box center [53, 493] width 40 height 17
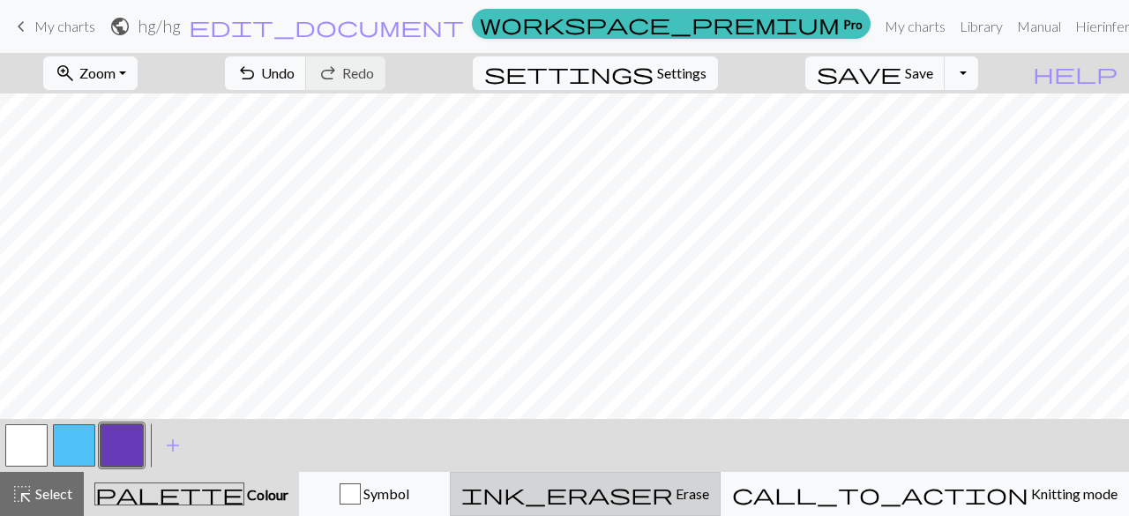
click at [709, 488] on span "Erase" at bounding box center [691, 493] width 36 height 17
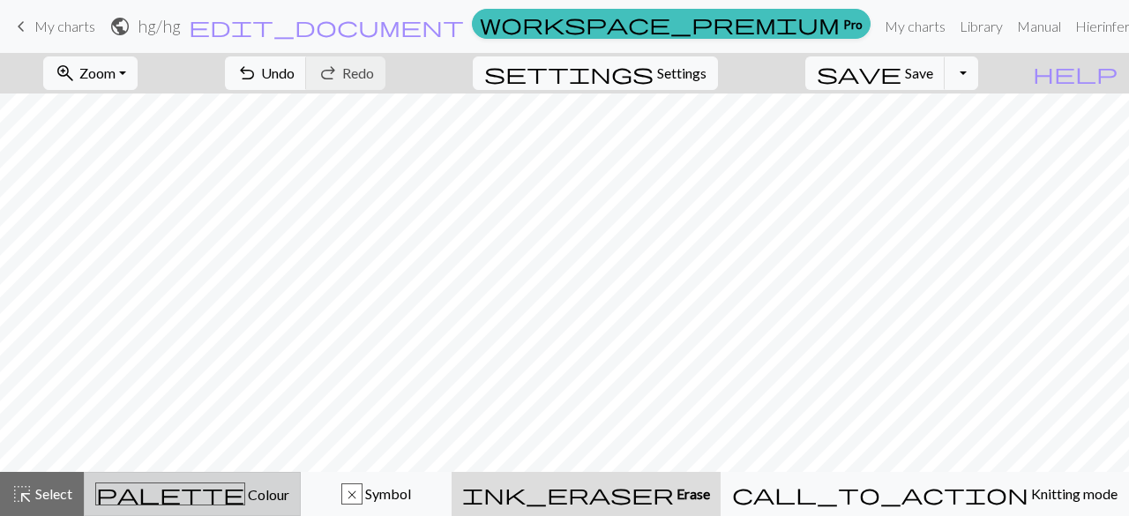
click at [178, 490] on div "palette Colour Colour" at bounding box center [192, 493] width 194 height 23
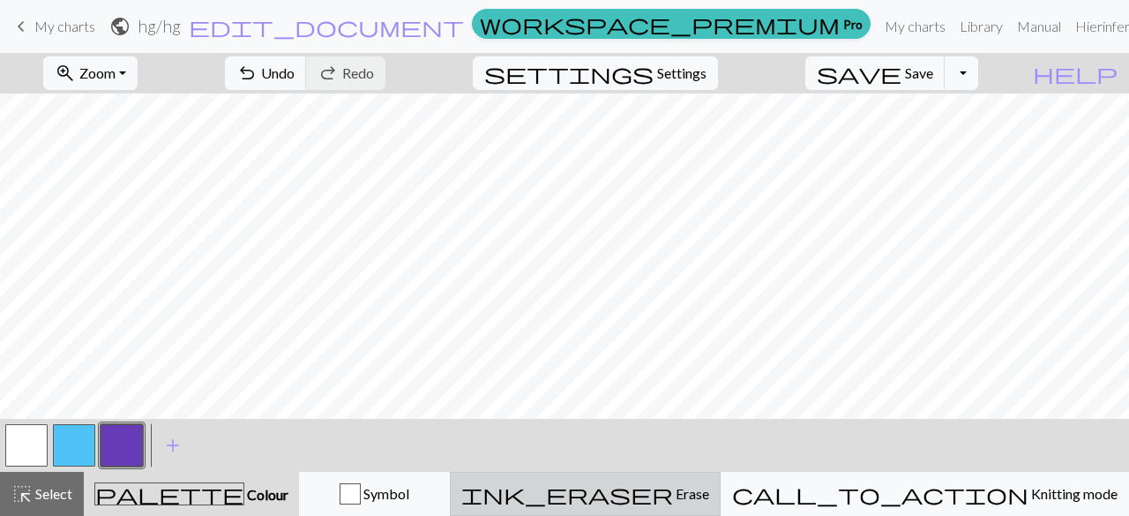
click at [673, 488] on span "ink_eraser" at bounding box center [567, 494] width 212 height 25
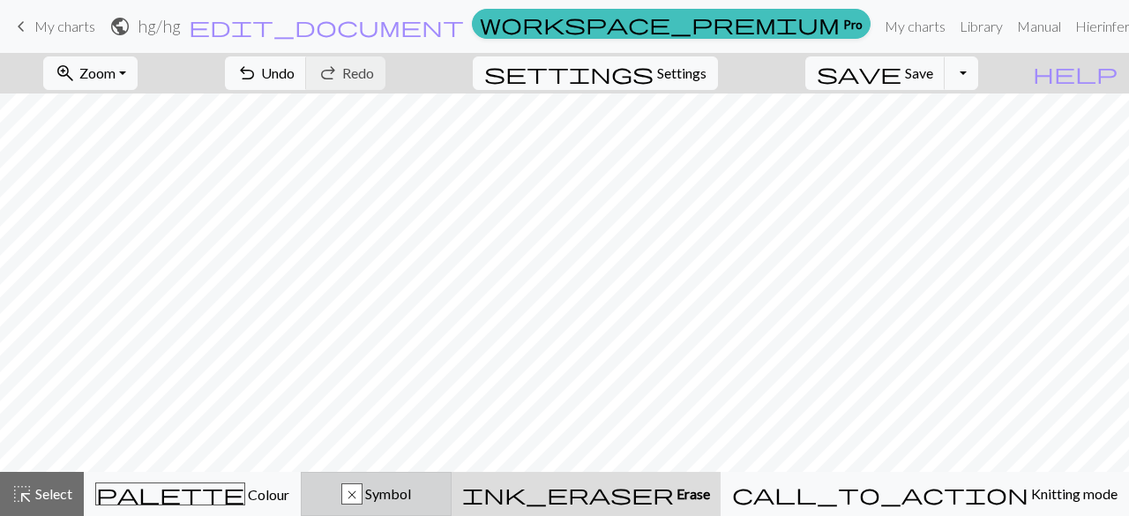
click at [362, 497] on div "x" at bounding box center [351, 494] width 19 height 21
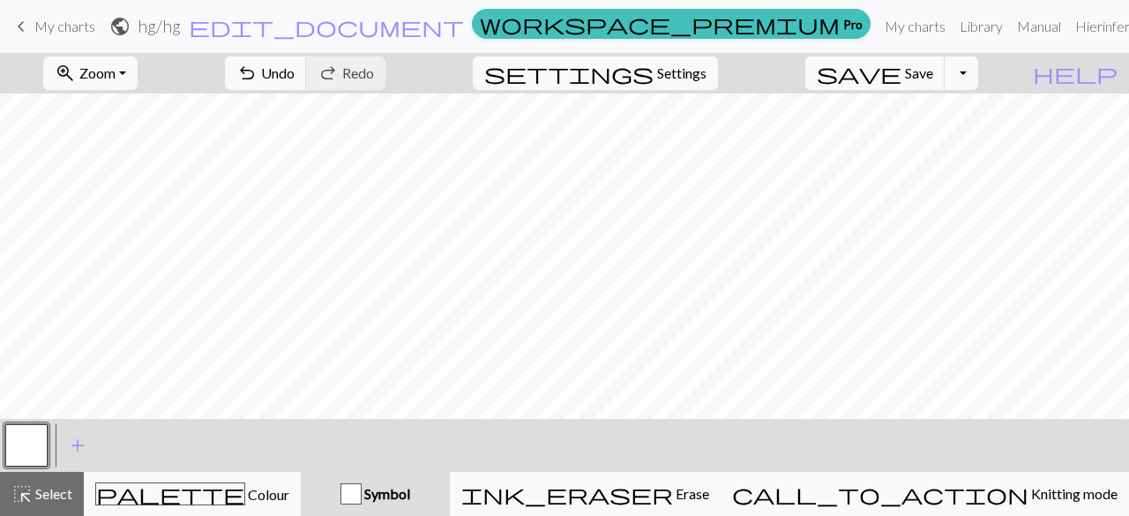
click at [29, 449] on button "button" at bounding box center [26, 445] width 42 height 42
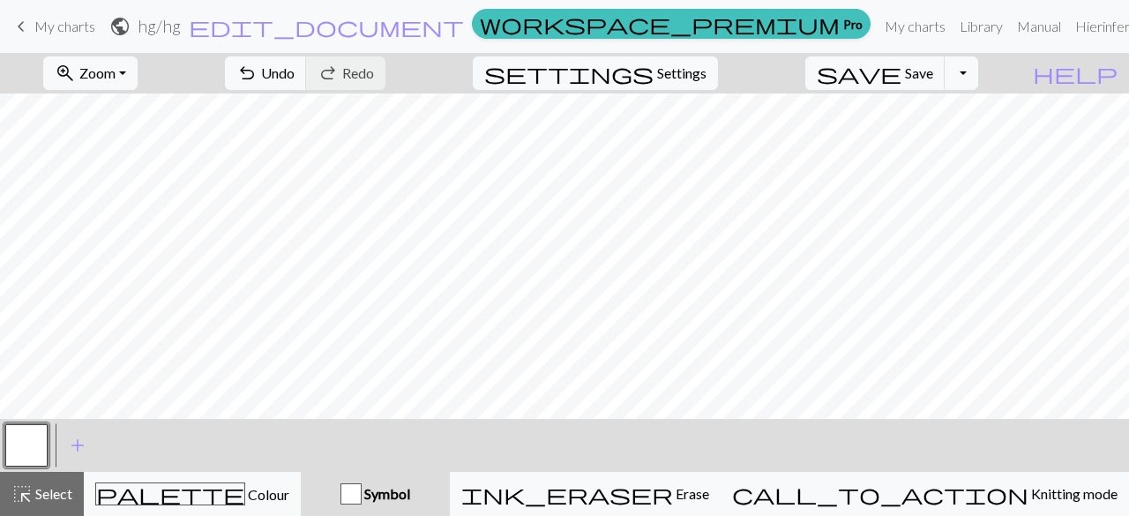
click at [388, 497] on div "Symbol" at bounding box center [375, 493] width 128 height 21
click at [23, 442] on button "button" at bounding box center [26, 445] width 42 height 42
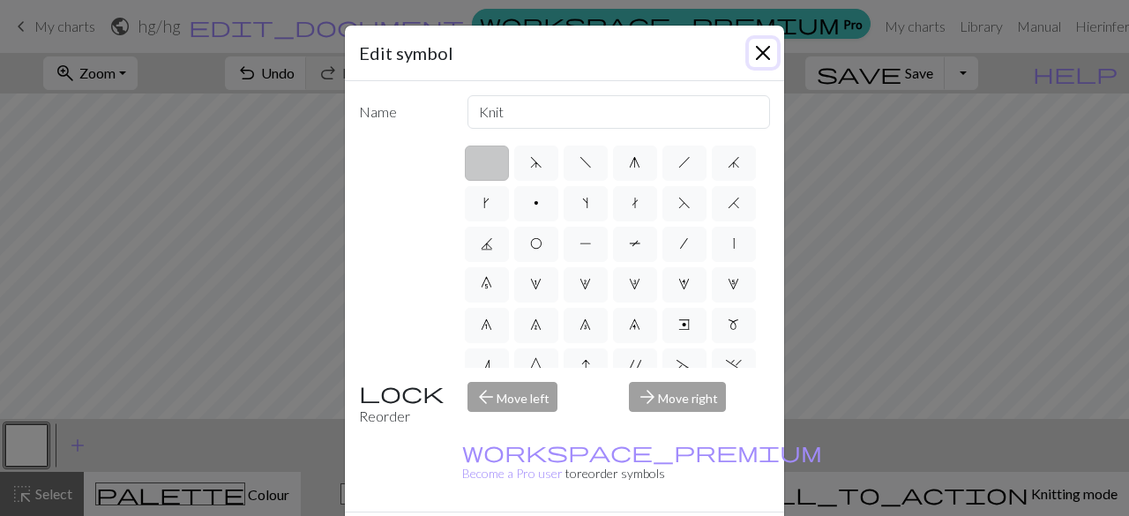
click at [754, 54] on button "Close" at bounding box center [763, 53] width 28 height 28
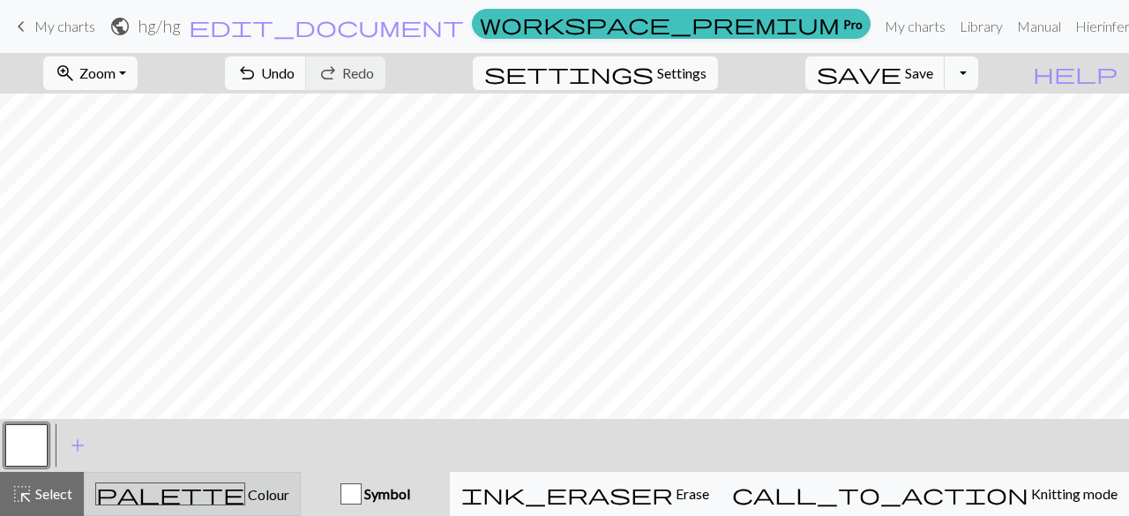
click at [239, 475] on button "palette Colour Colour" at bounding box center [192, 494] width 217 height 44
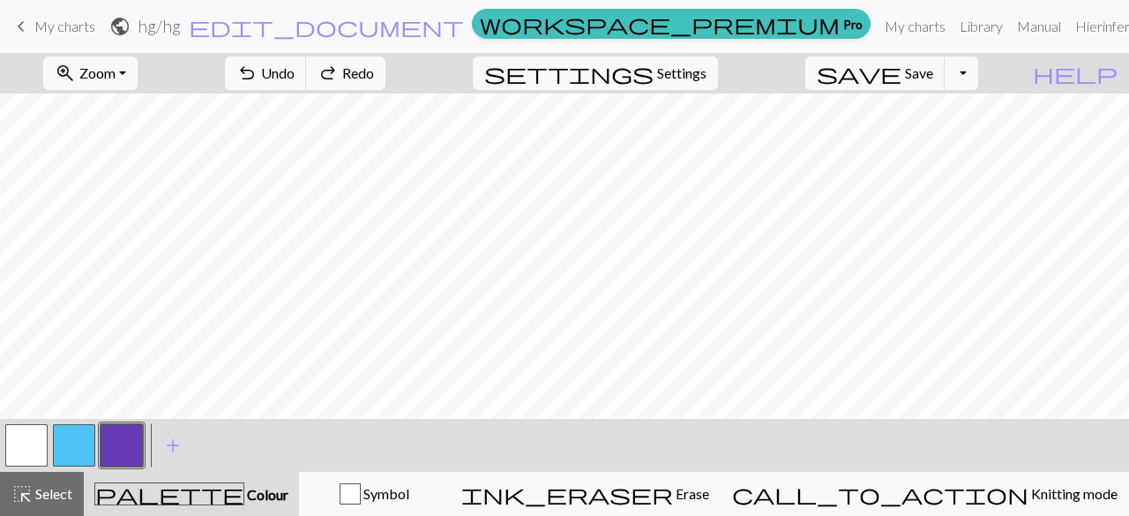
click at [28, 454] on button "button" at bounding box center [26, 445] width 42 height 42
click at [111, 440] on button "button" at bounding box center [122, 445] width 42 height 42
click at [25, 445] on button "button" at bounding box center [26, 445] width 42 height 42
click at [110, 446] on button "button" at bounding box center [122, 445] width 42 height 42
click at [34, 441] on button "button" at bounding box center [26, 445] width 42 height 42
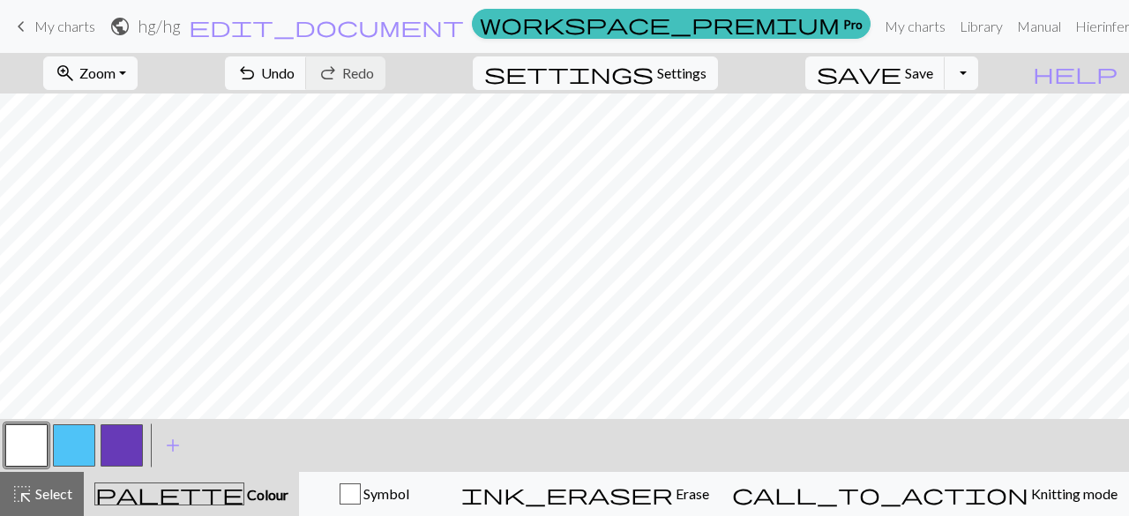
click at [122, 446] on button "button" at bounding box center [122, 445] width 42 height 42
click at [39, 443] on button "button" at bounding box center [26, 445] width 42 height 42
click at [131, 453] on button "button" at bounding box center [122, 445] width 42 height 42
click at [180, 451] on span "add" at bounding box center [172, 445] width 21 height 25
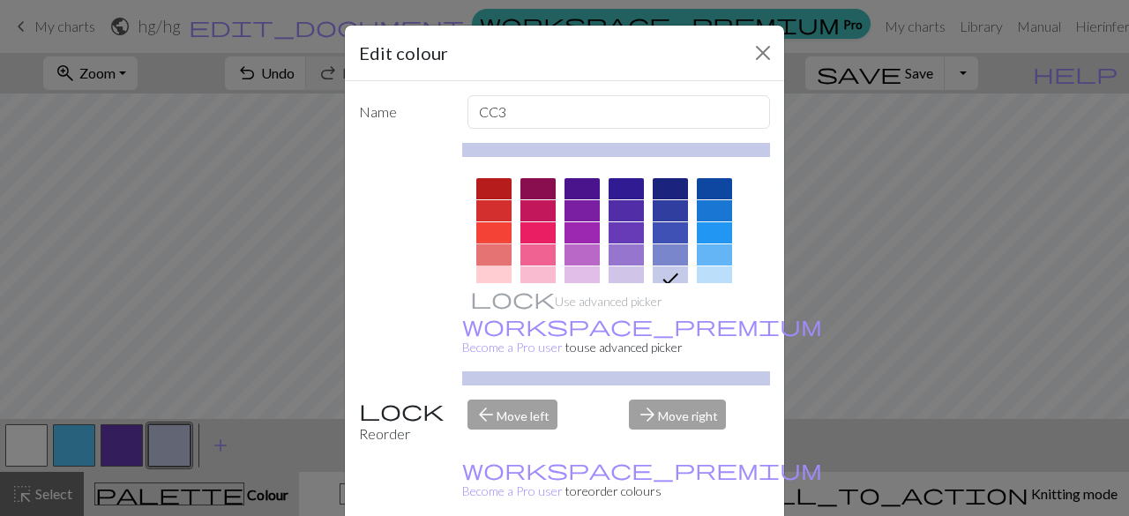
click at [496, 253] on div at bounding box center [493, 254] width 35 height 21
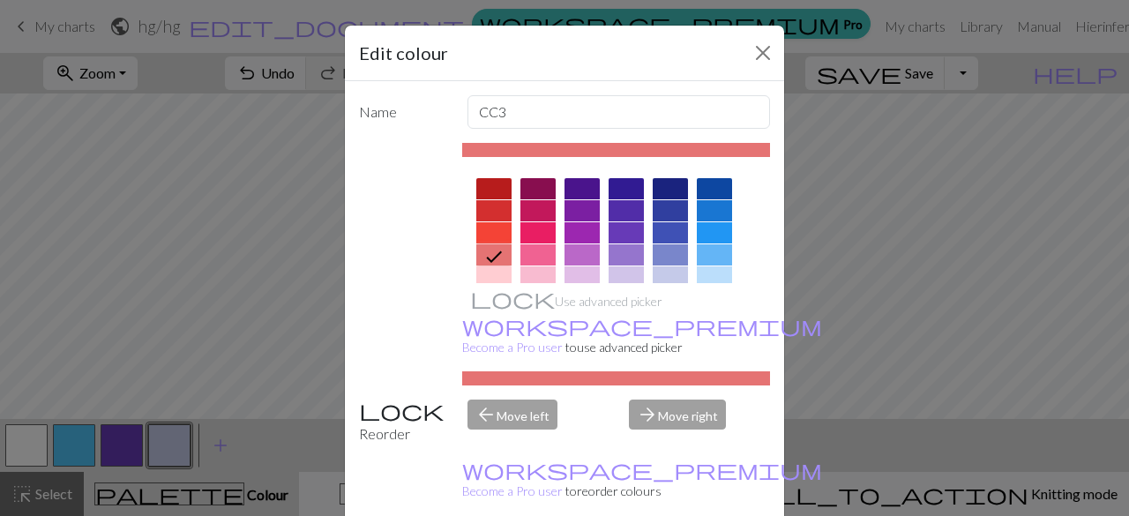
click at [670, 251] on div at bounding box center [670, 254] width 35 height 21
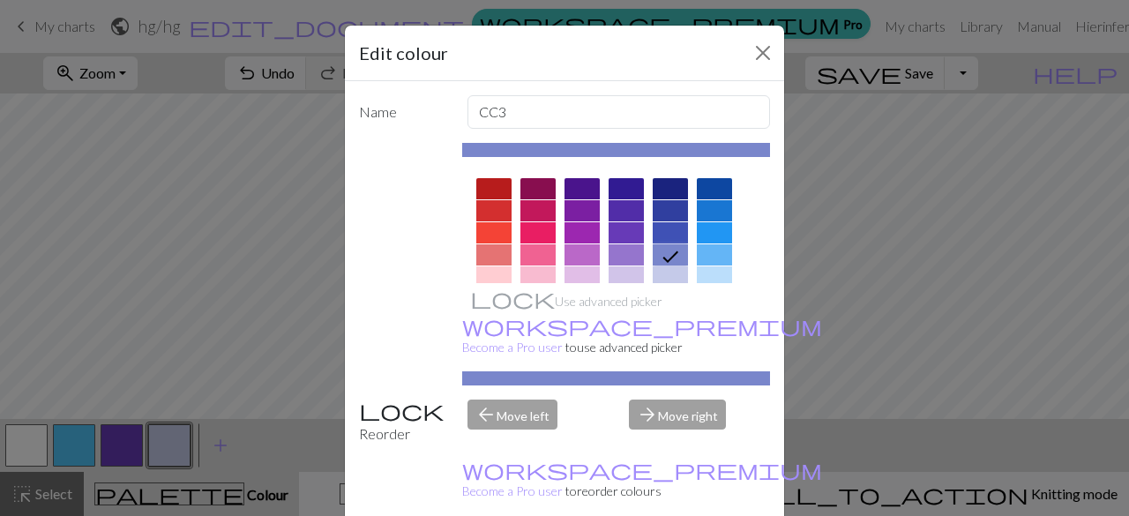
click at [667, 236] on div at bounding box center [670, 232] width 35 height 21
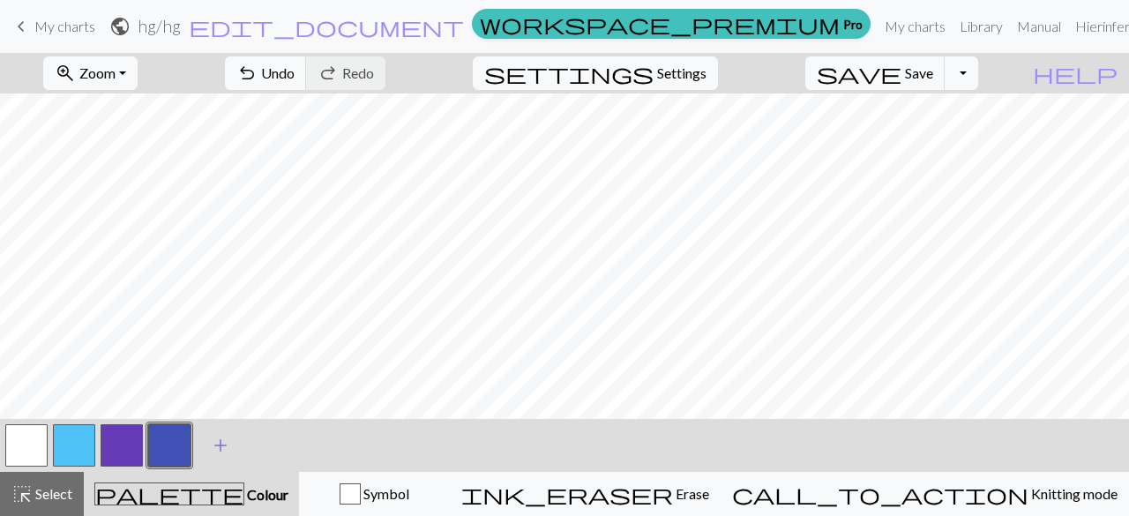
click at [228, 450] on span "add" at bounding box center [220, 445] width 21 height 25
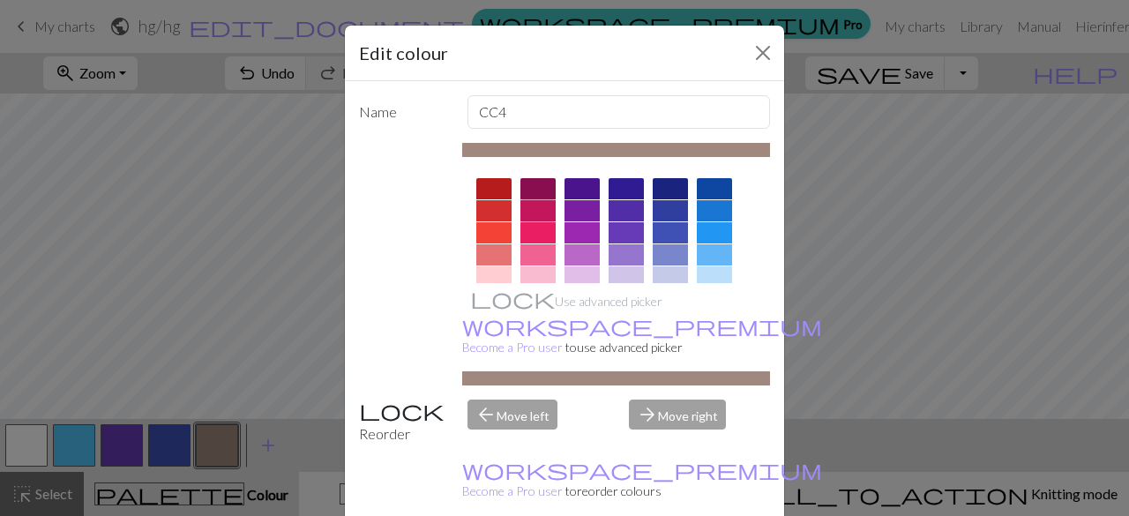
click at [537, 207] on div at bounding box center [537, 210] width 35 height 21
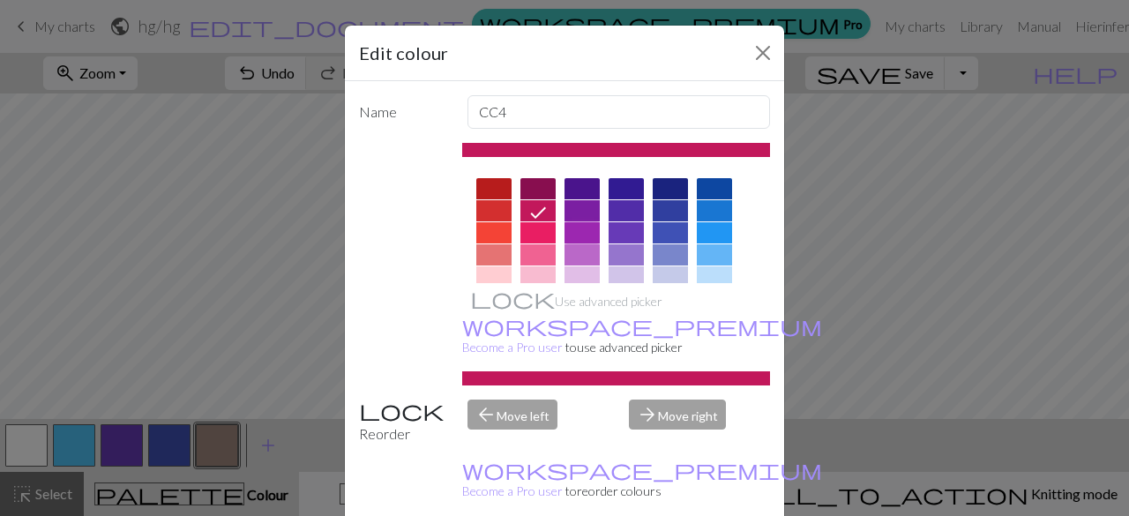
click at [586, 232] on div at bounding box center [582, 232] width 35 height 21
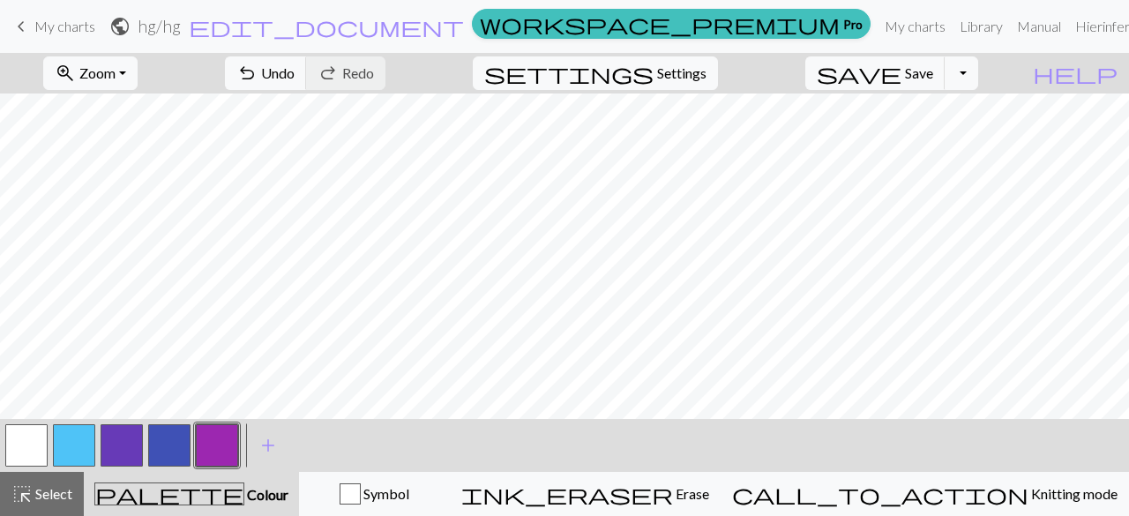
click at [169, 447] on button "button" at bounding box center [169, 445] width 42 height 42
click at [161, 454] on button "button" at bounding box center [169, 445] width 42 height 42
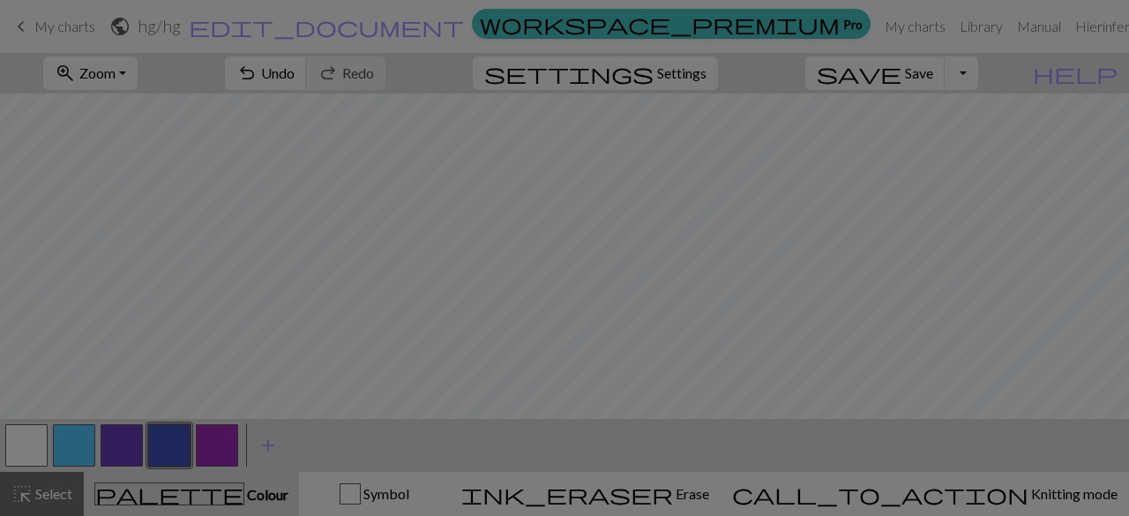
click at [119, 449] on div "Edit colour Name CC3 Use advanced picker workspace_premium Become a Pro user to…" at bounding box center [564, 258] width 1129 height 516
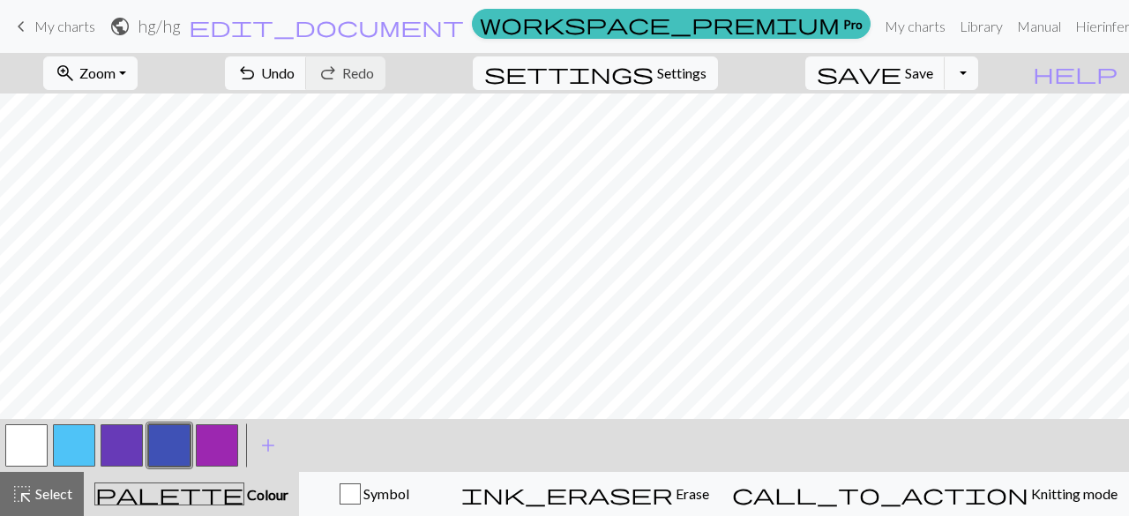
click at [160, 443] on button "button" at bounding box center [169, 445] width 42 height 42
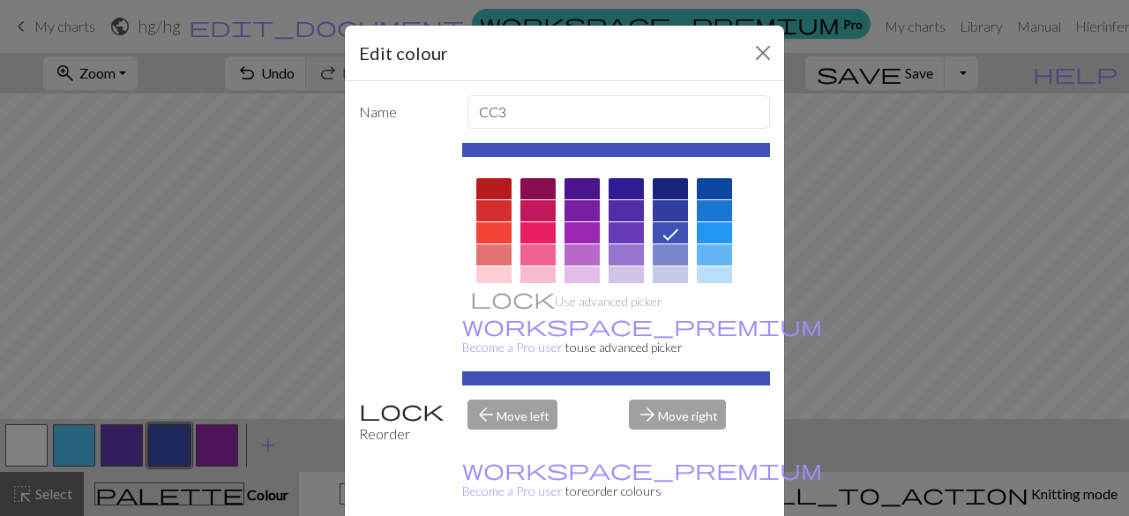
click at [163, 454] on div "Edit colour Name CC3 Use advanced picker workspace_premium Become a Pro user to…" at bounding box center [564, 258] width 1129 height 516
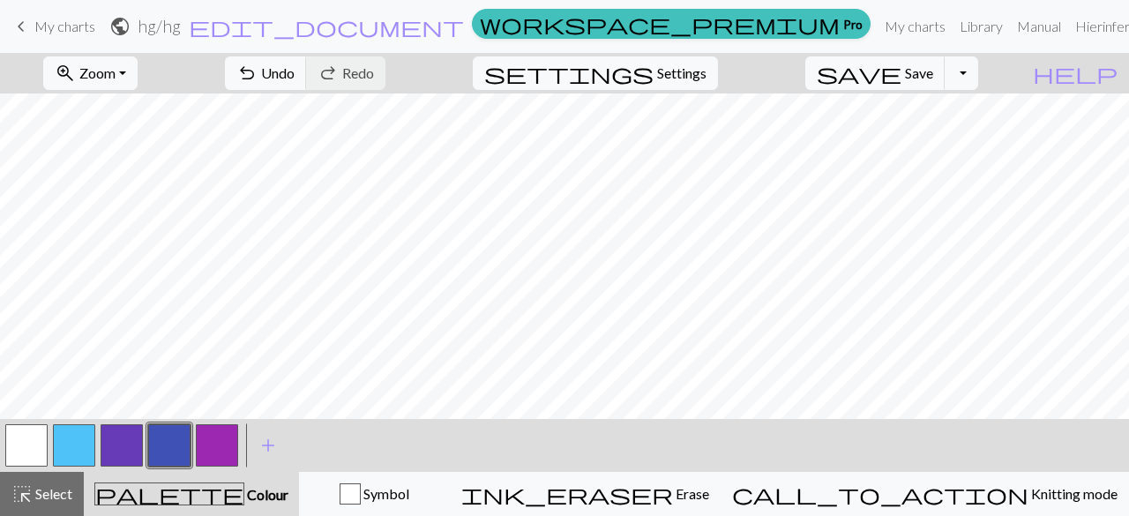
click at [131, 451] on button "button" at bounding box center [122, 445] width 42 height 42
click at [224, 458] on button "button" at bounding box center [217, 445] width 42 height 42
click at [23, 440] on button "button" at bounding box center [26, 445] width 42 height 42
click at [192, 447] on div at bounding box center [170, 446] width 48 height 48
click at [216, 447] on button "button" at bounding box center [217, 445] width 42 height 42
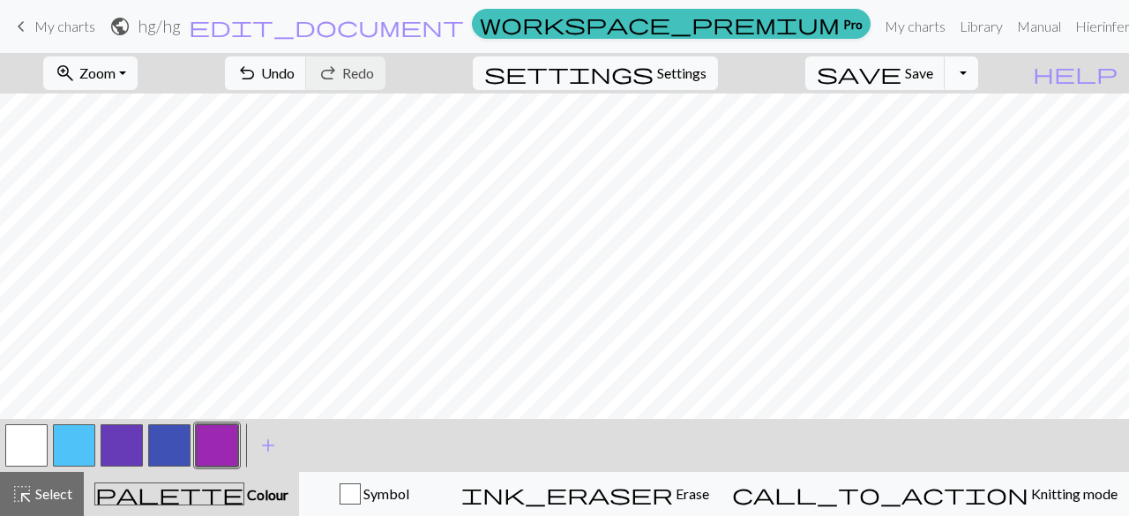
click at [978, 86] on button "Toggle Dropdown" at bounding box center [962, 73] width 34 height 34
click at [949, 136] on button "save_alt Download" at bounding box center [831, 139] width 291 height 28
click at [978, 68] on button "Toggle Dropdown" at bounding box center [962, 73] width 34 height 34
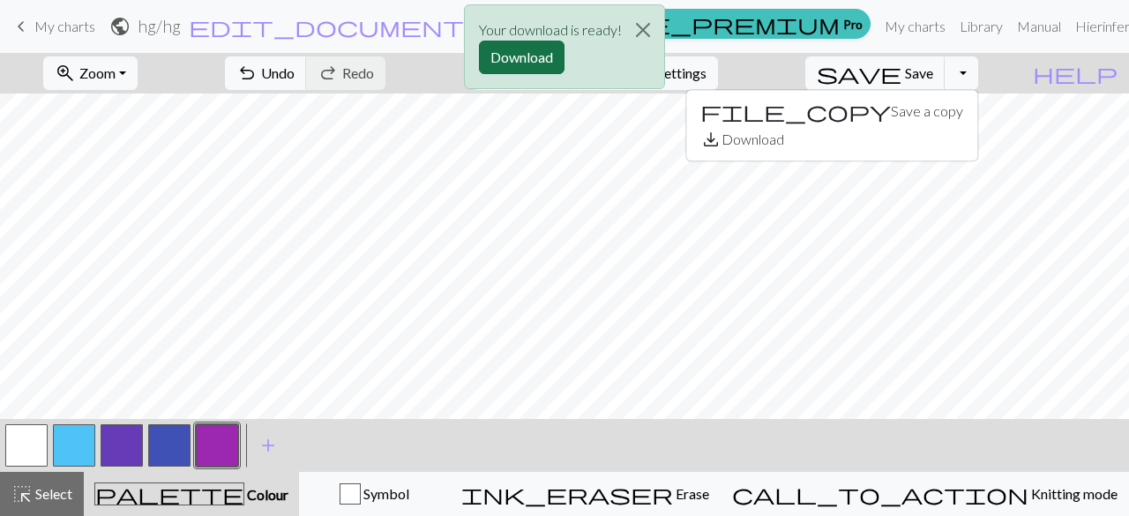
click at [496, 54] on button "Download" at bounding box center [522, 58] width 86 height 34
